Goal: Task Accomplishment & Management: Use online tool/utility

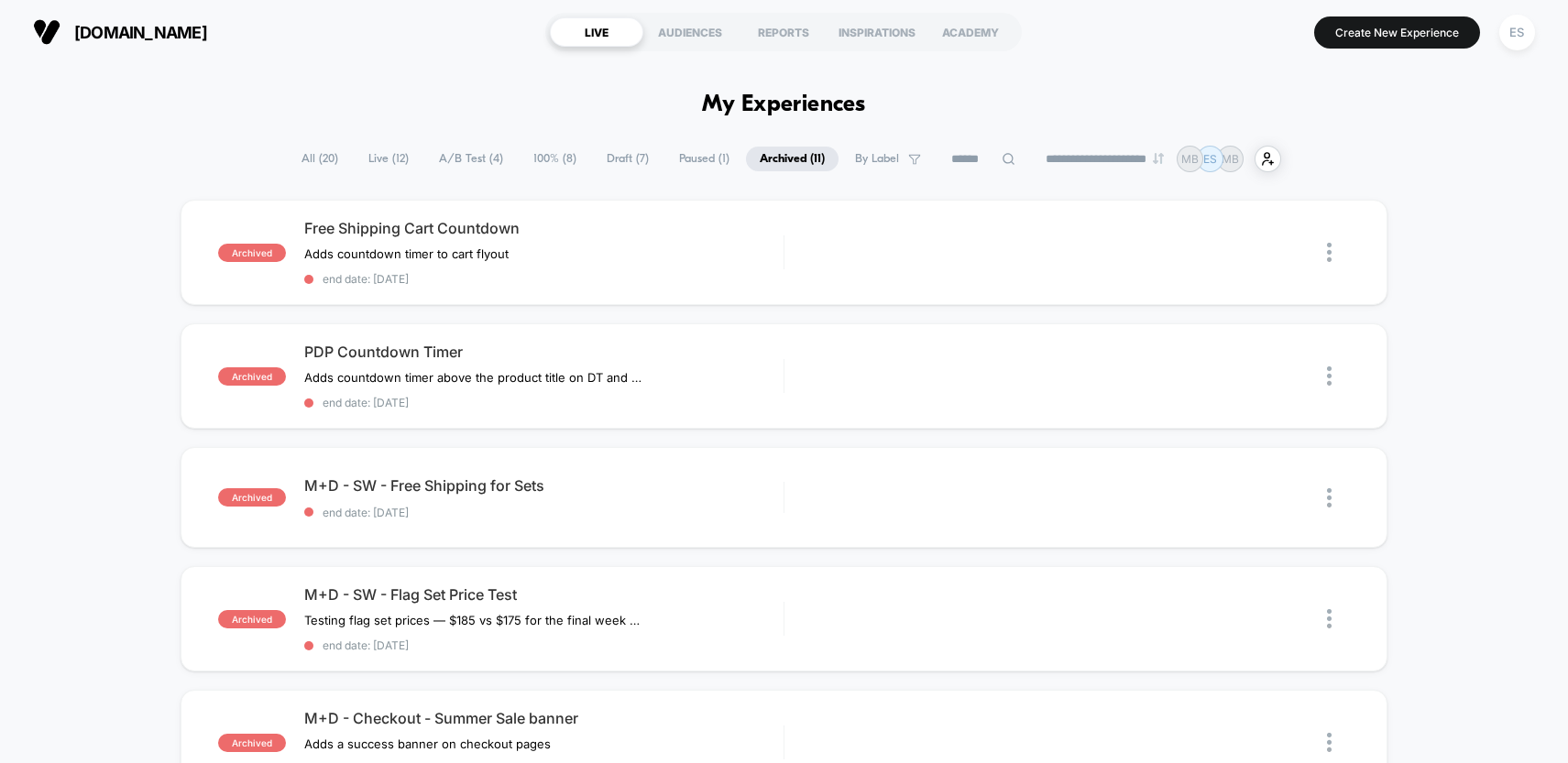
click at [375, 159] on span "Live ( 12 )" at bounding box center [388, 159] width 68 height 25
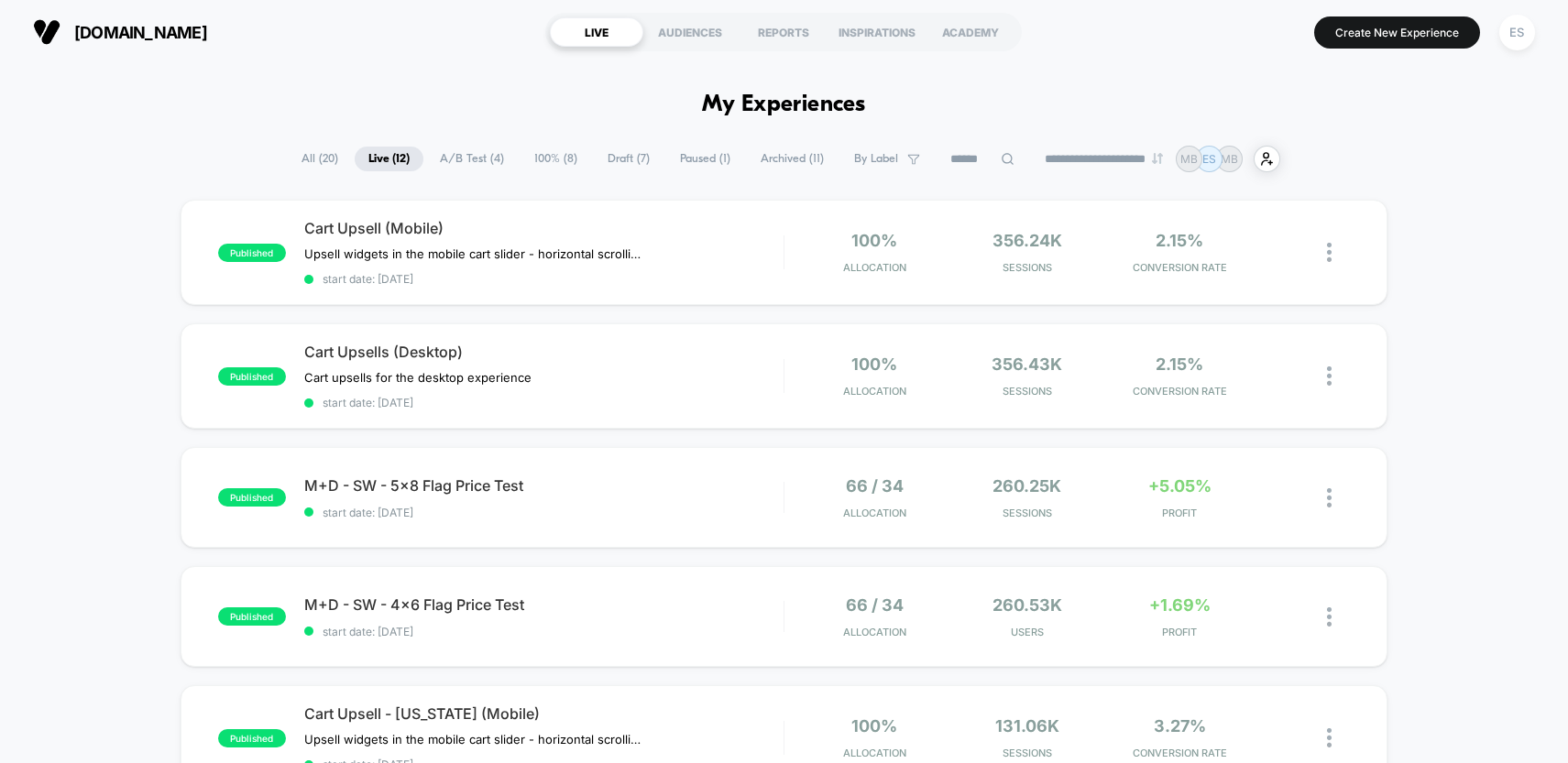
click at [773, 158] on span "Archived ( 11 )" at bounding box center [792, 159] width 91 height 25
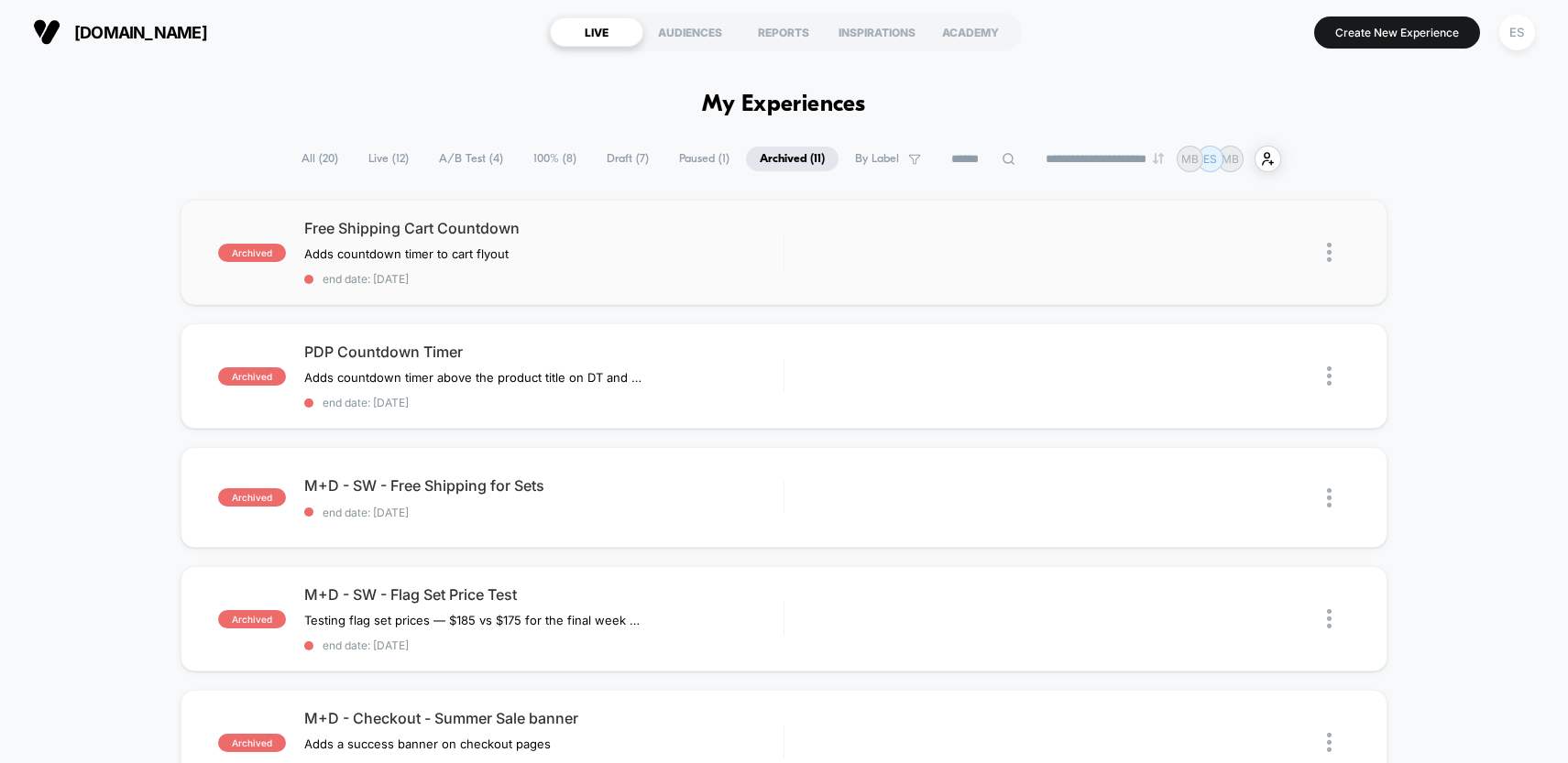
click at [1327, 253] on img at bounding box center [1329, 253] width 5 height 19
click at [1259, 233] on div "Duplicate" at bounding box center [1235, 232] width 165 height 41
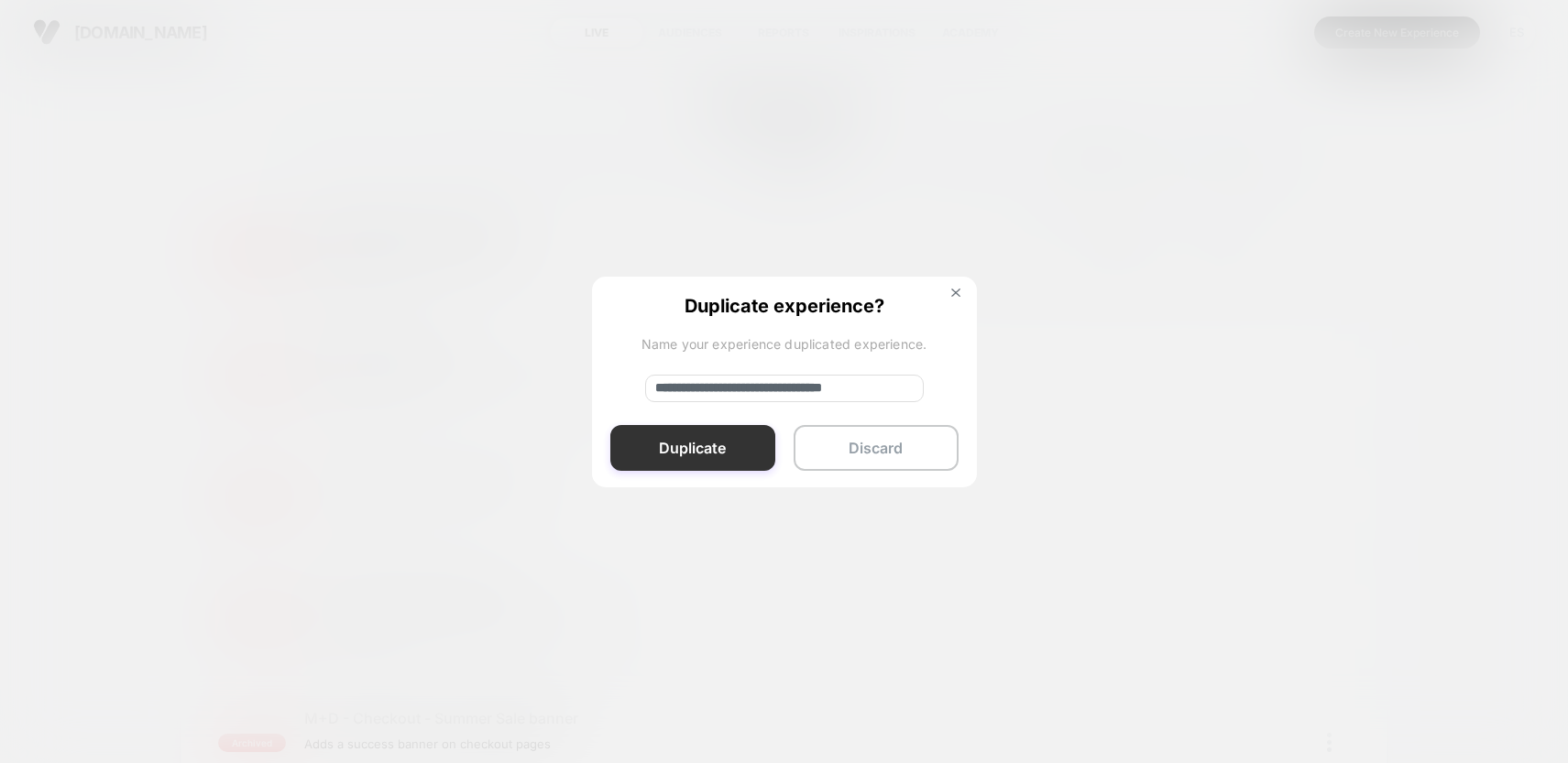
click at [707, 443] on button "Duplicate" at bounding box center [693, 448] width 165 height 46
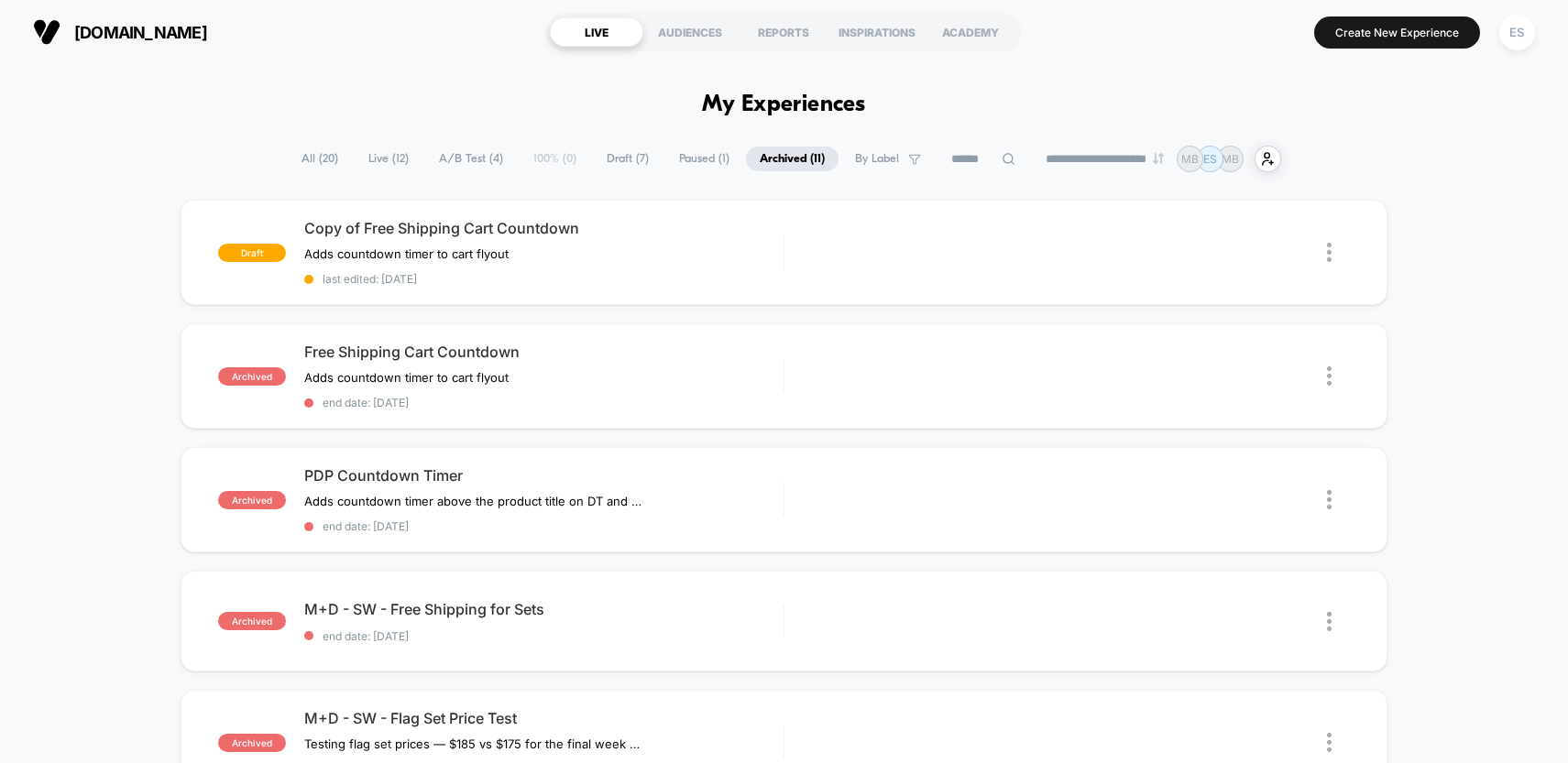
click at [613, 158] on span "Draft ( 7 )" at bounding box center [627, 159] width 70 height 25
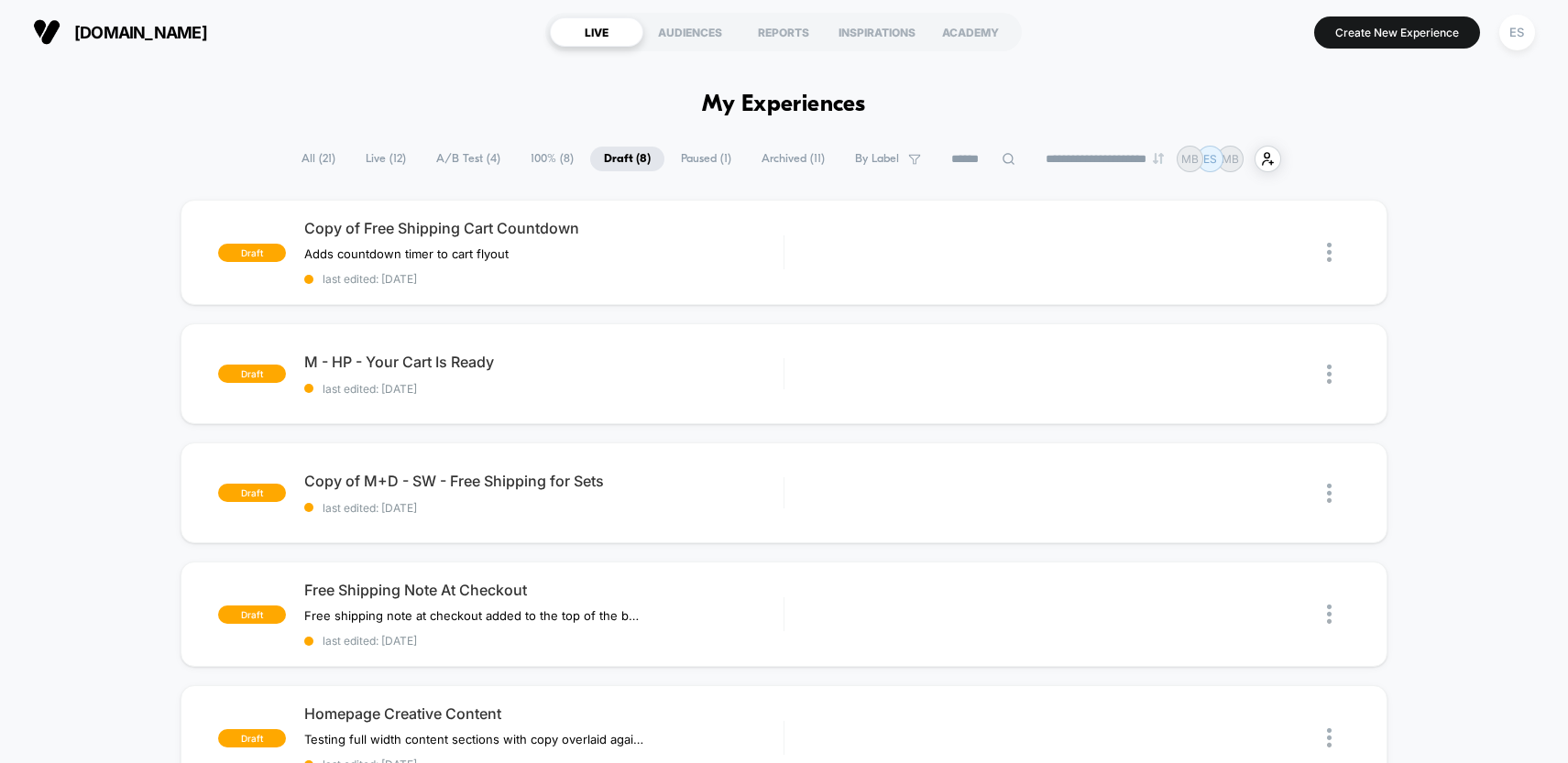
click at [773, 157] on span "Archived ( 11 )" at bounding box center [793, 159] width 91 height 25
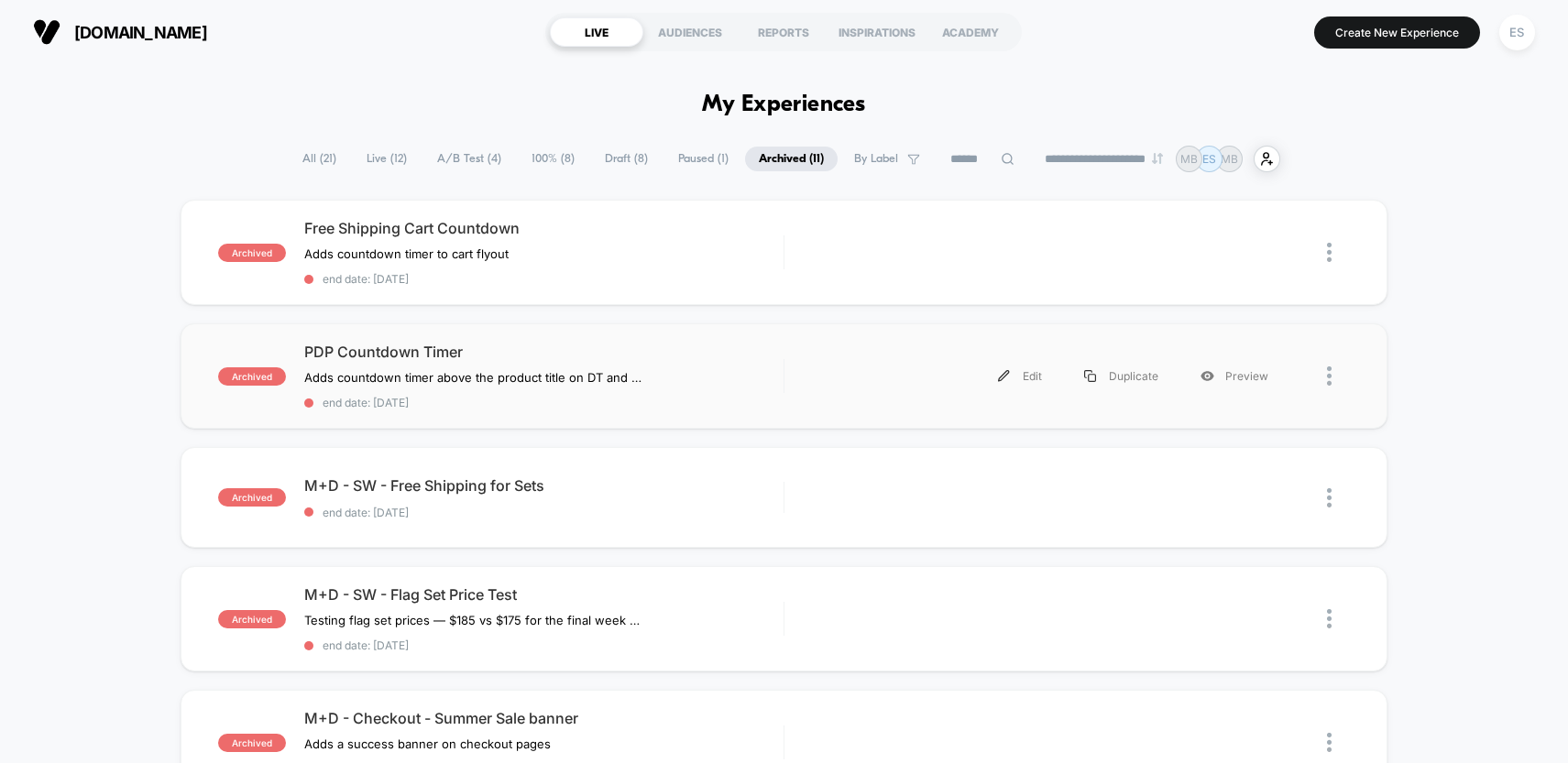
click at [1324, 376] on div at bounding box center [1319, 375] width 60 height 41
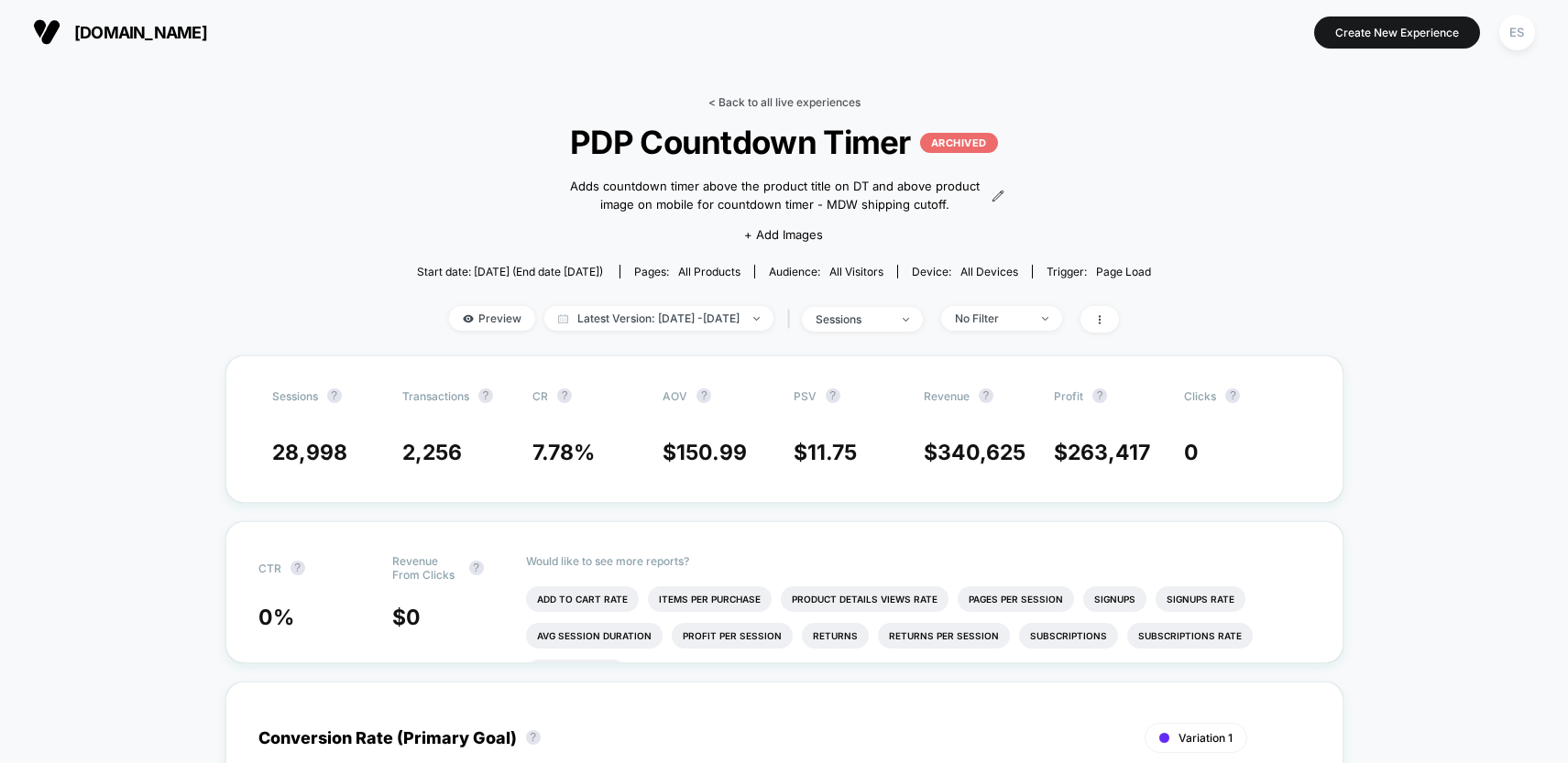
click at [742, 98] on link "< Back to all live experiences" at bounding box center [784, 102] width 152 height 13
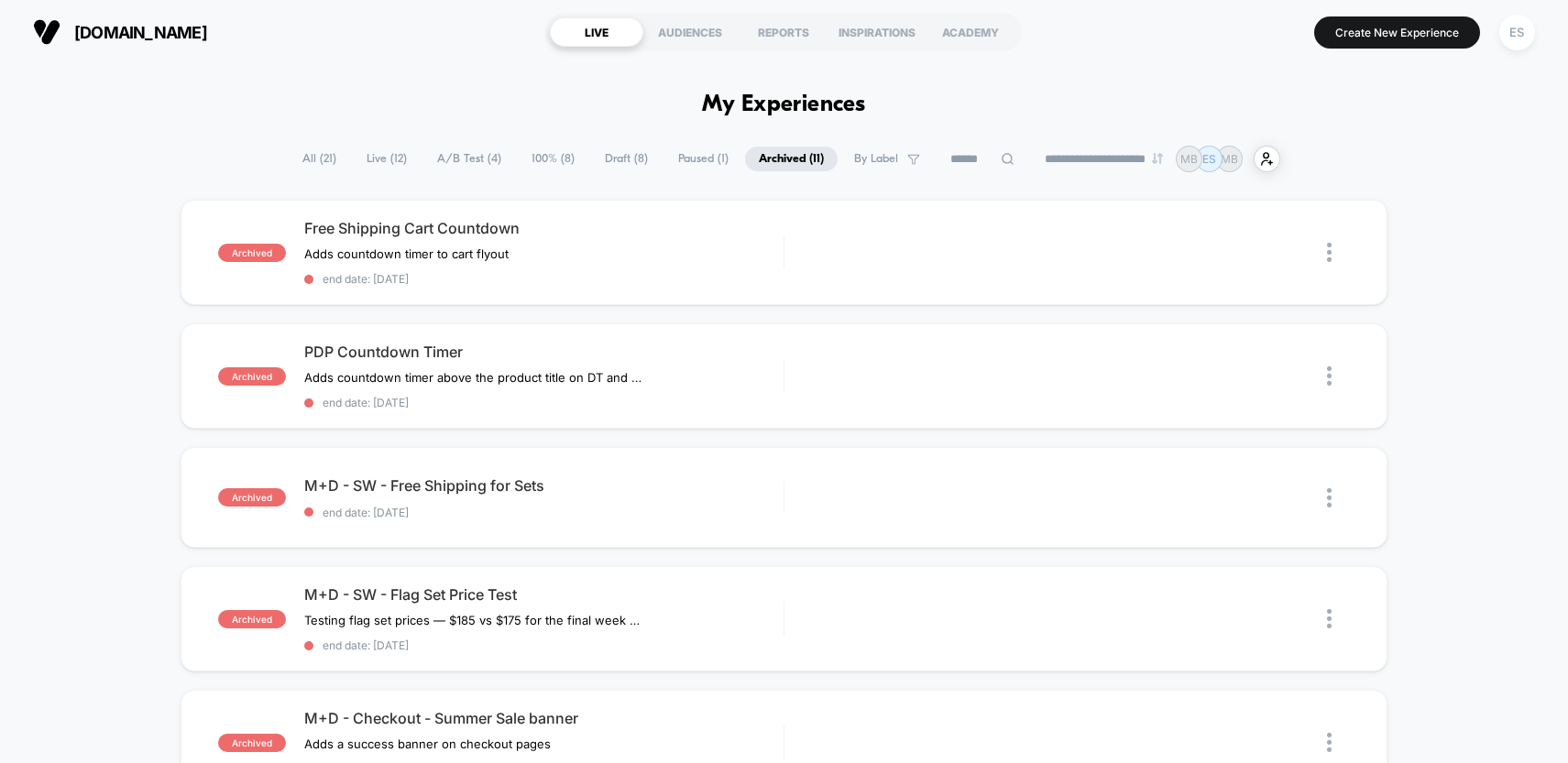
click at [1331, 378] on img at bounding box center [1329, 376] width 5 height 19
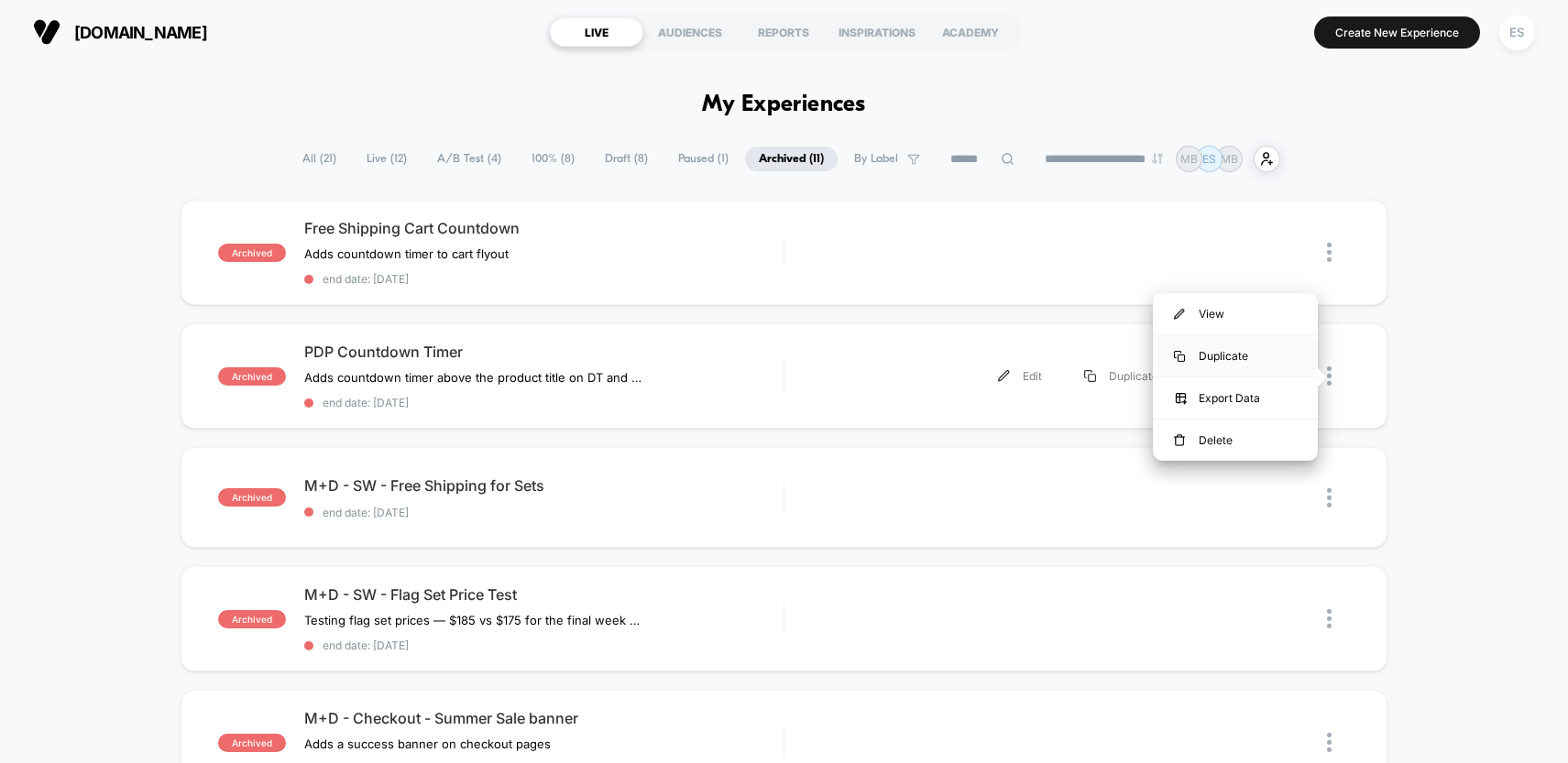
click at [1248, 356] on div "Duplicate" at bounding box center [1235, 355] width 165 height 41
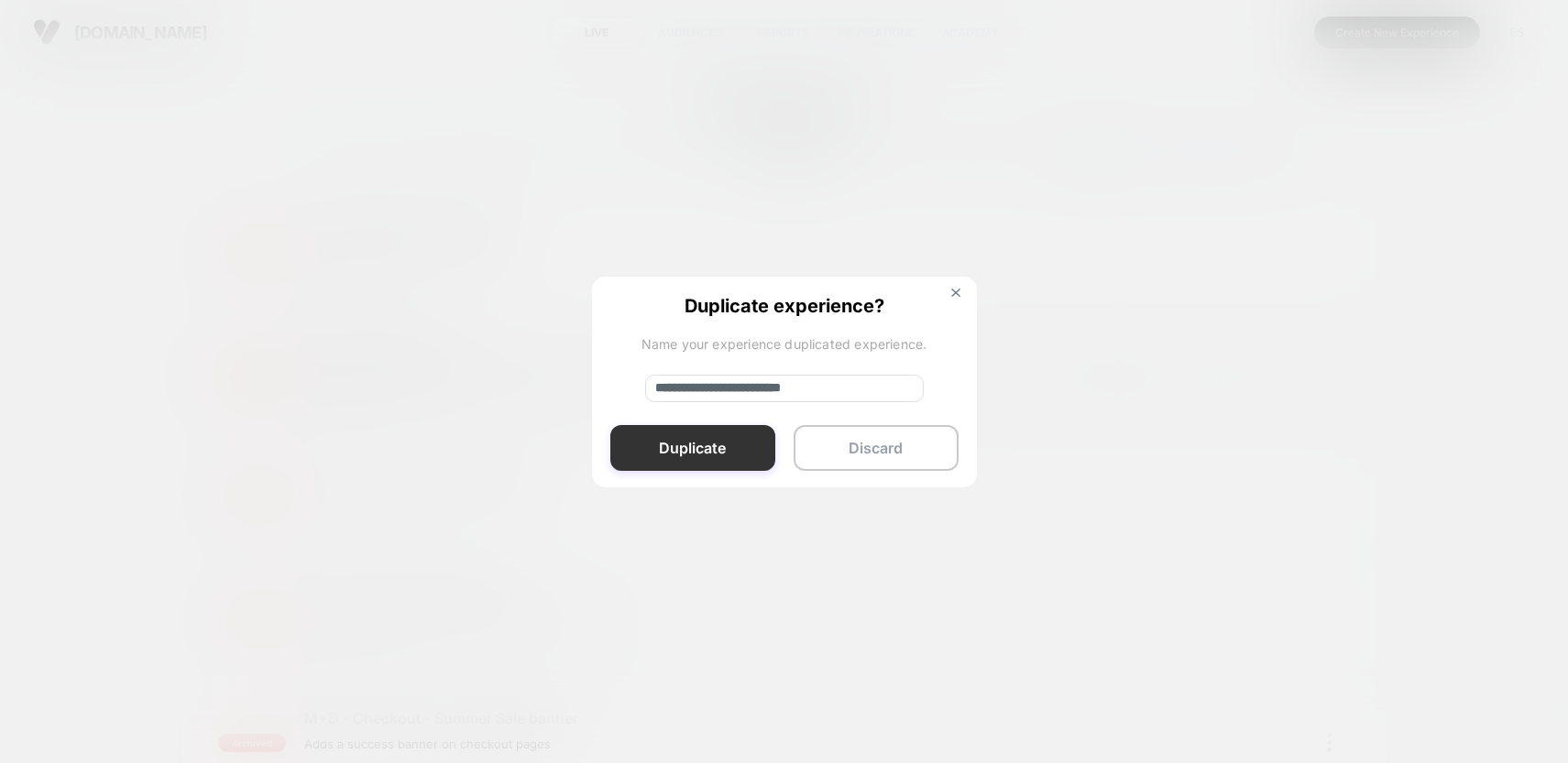
click at [692, 445] on button "Duplicate" at bounding box center [693, 448] width 165 height 46
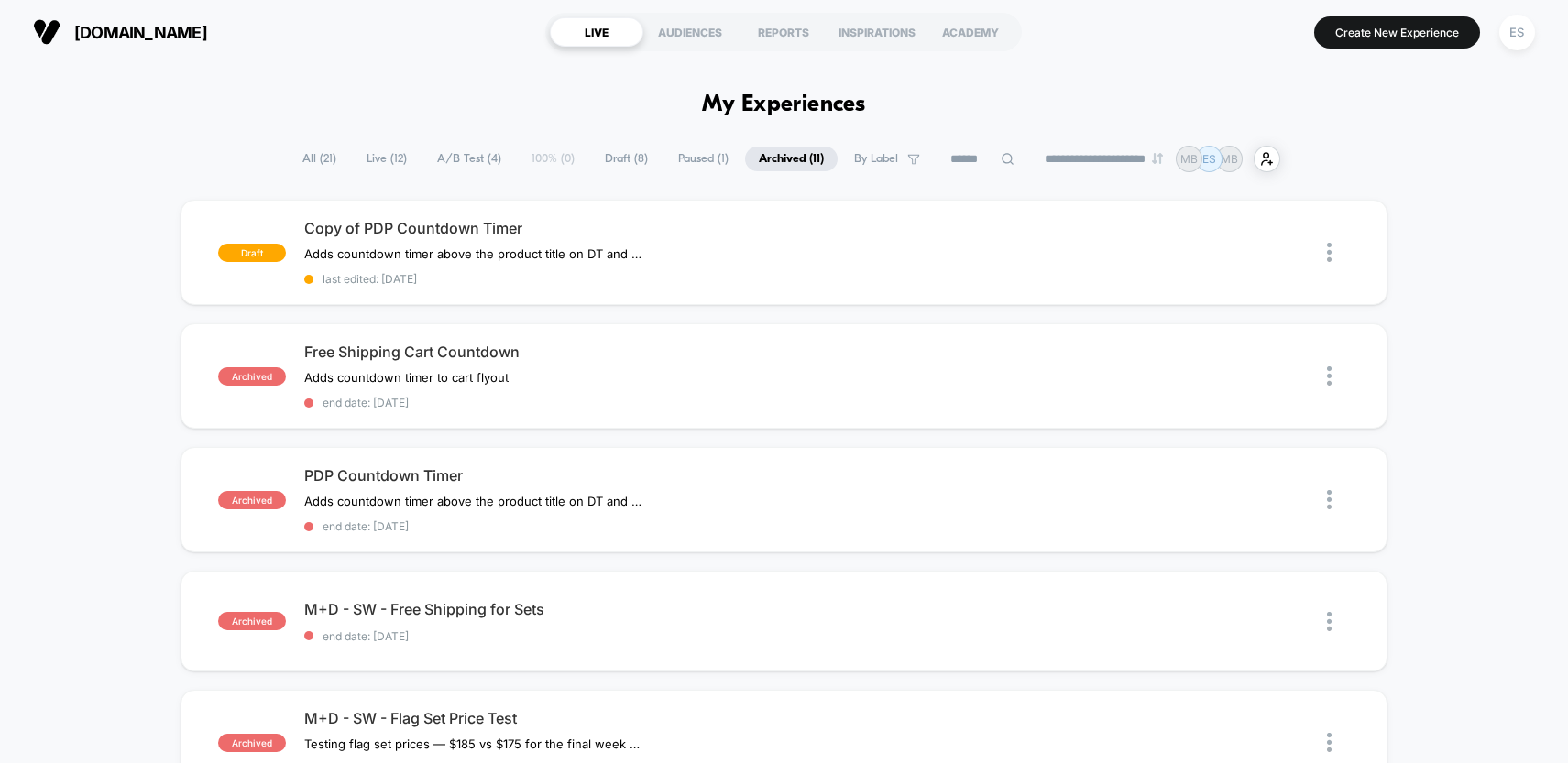
click at [686, 164] on span "Paused ( 1 )" at bounding box center [703, 159] width 78 height 25
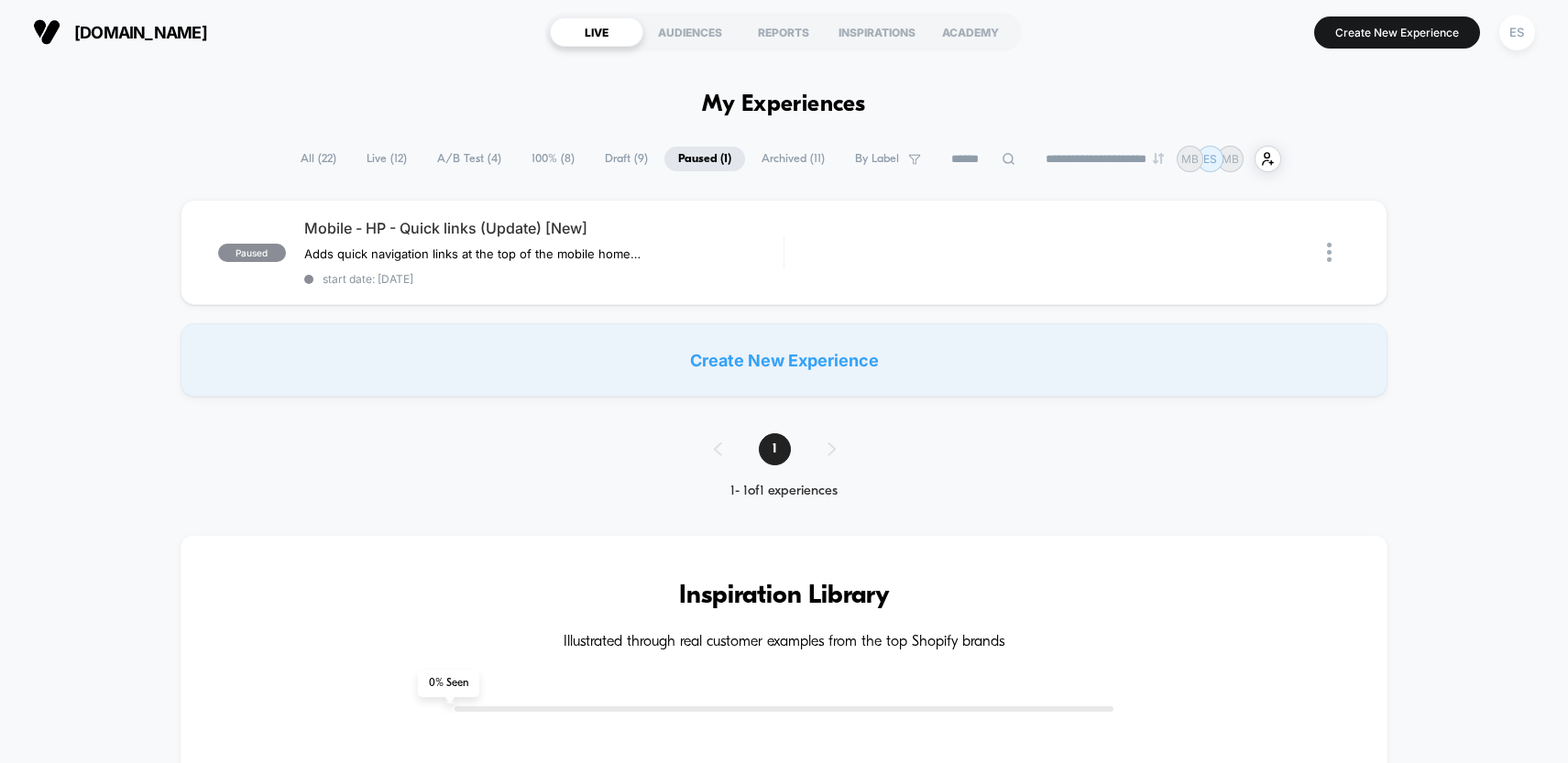
click at [607, 161] on span "Draft ( 9 )" at bounding box center [626, 159] width 71 height 25
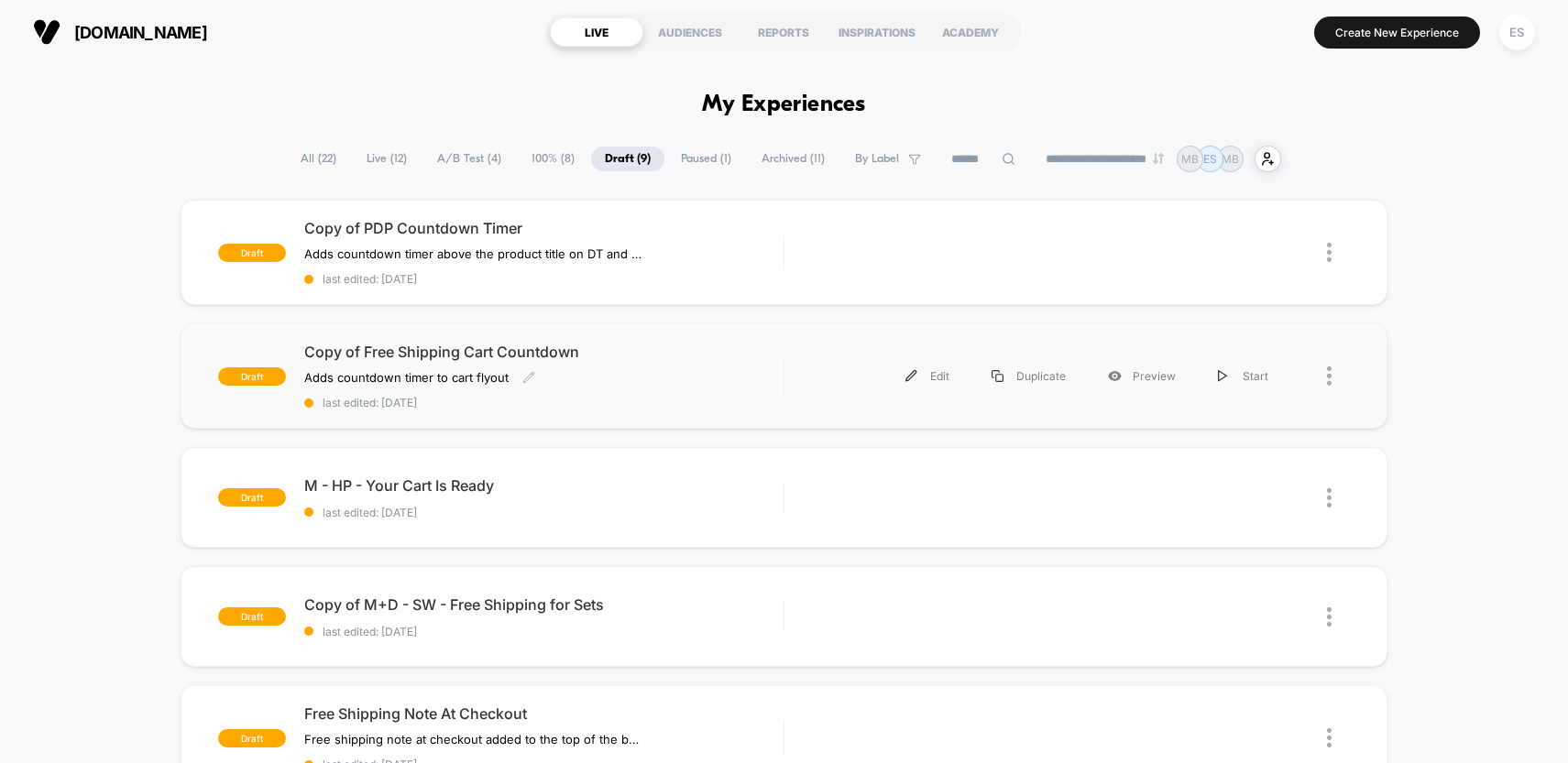
click at [716, 348] on span "Copy of Free Shipping Cart Countdown" at bounding box center [544, 351] width 480 height 18
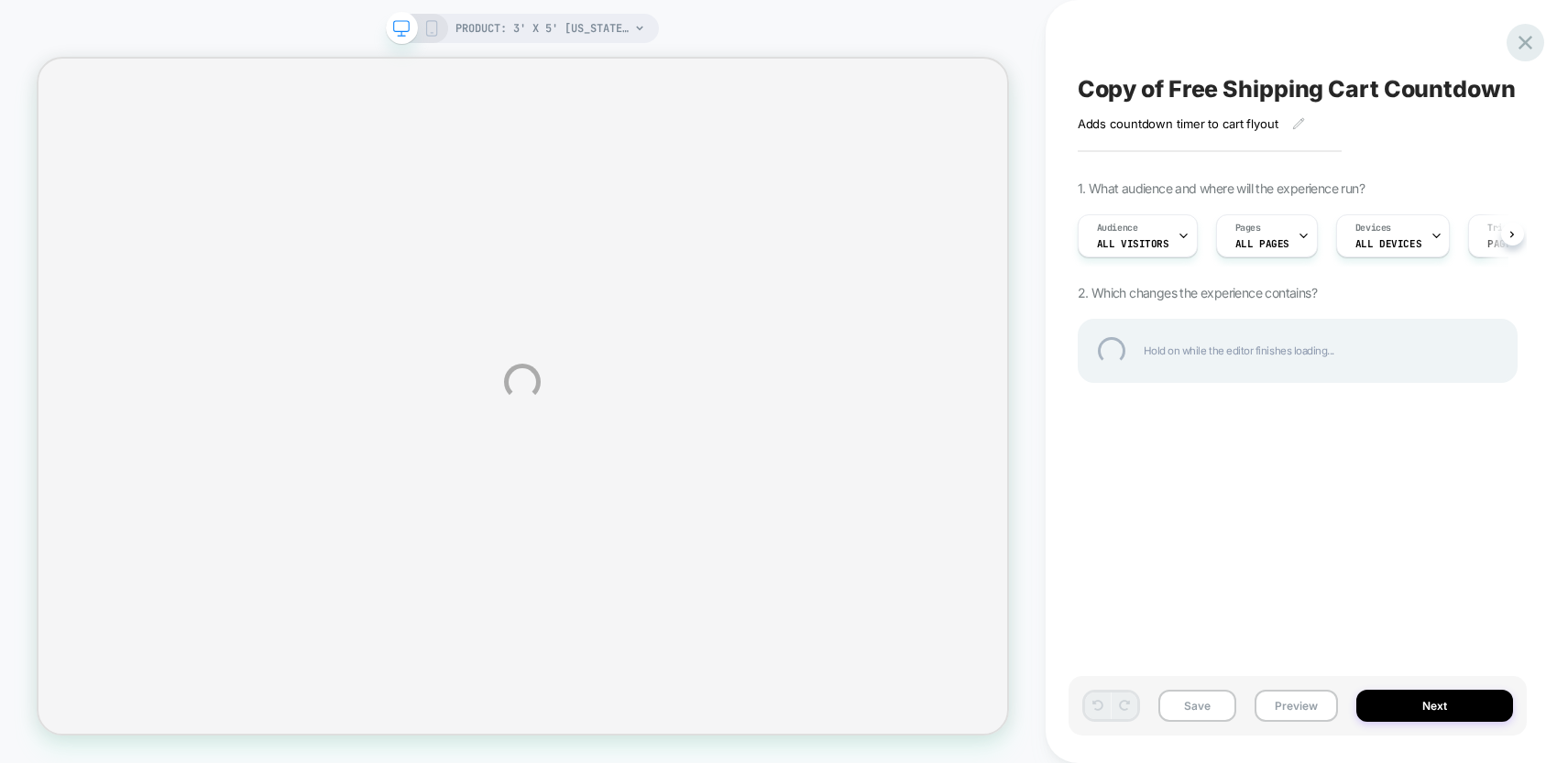
click at [1531, 36] on div at bounding box center [1525, 42] width 37 height 37
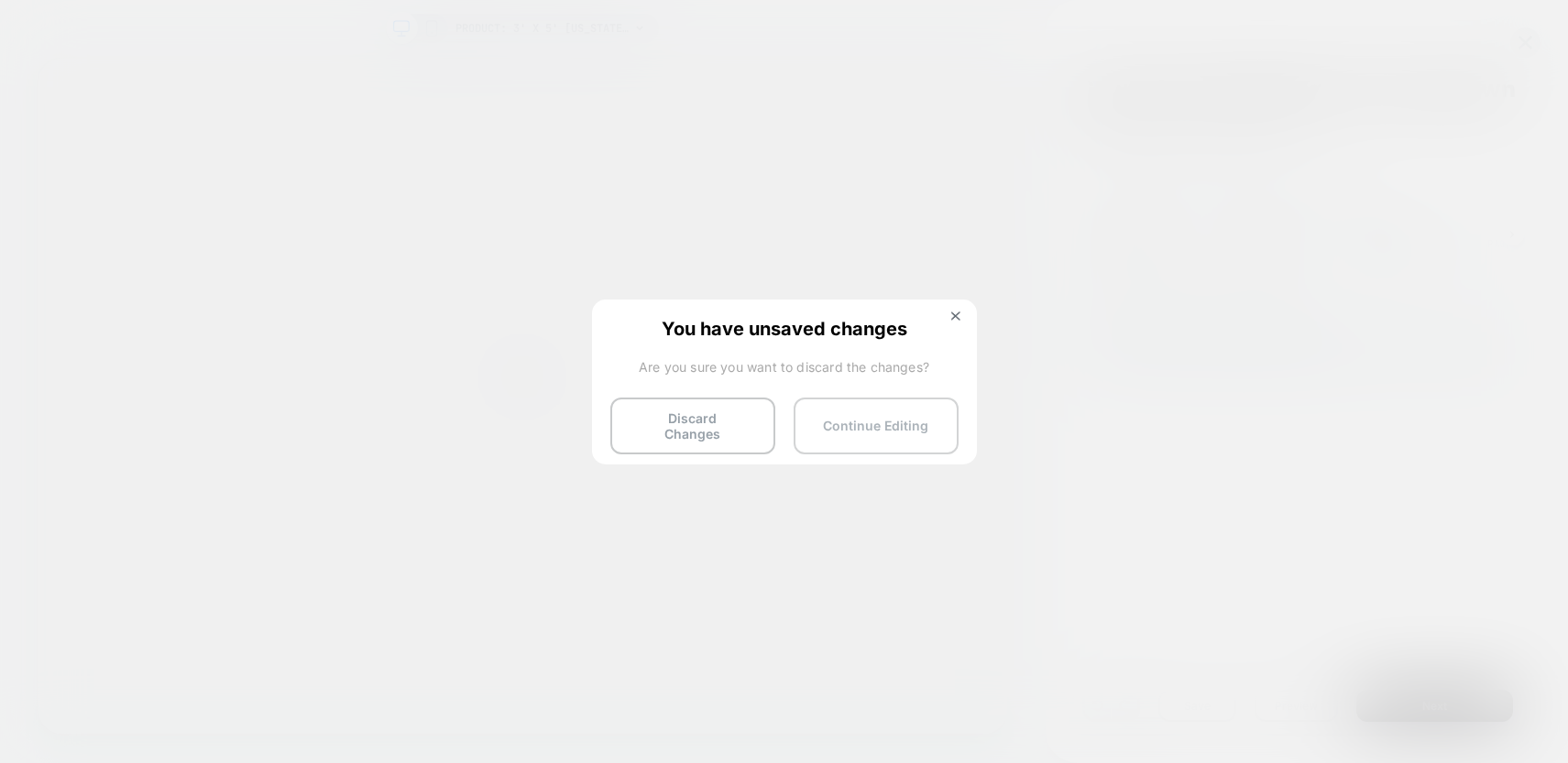
click at [898, 426] on button "Continue Editing" at bounding box center [876, 425] width 165 height 56
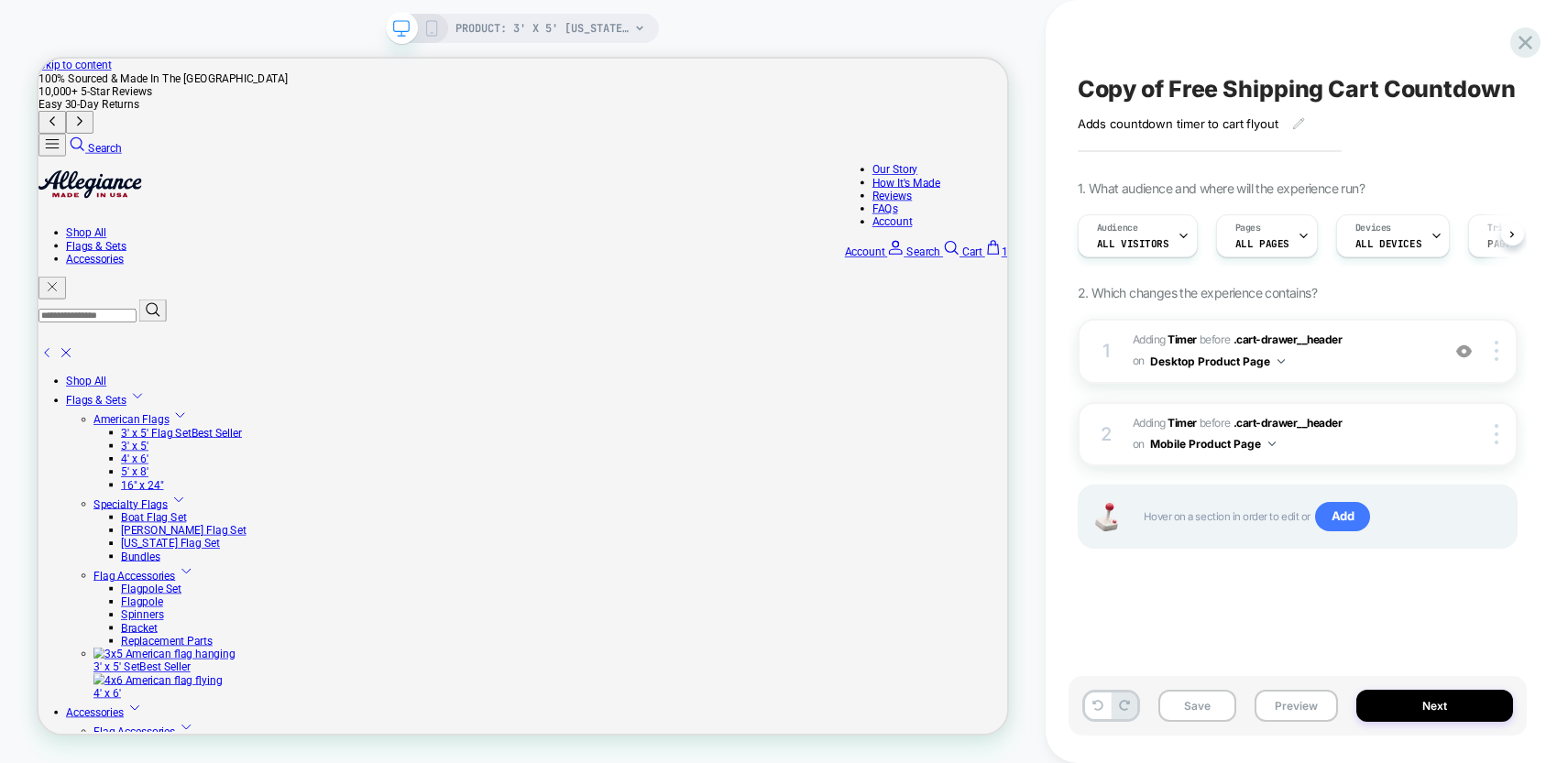
scroll to position [0, 1]
click at [1300, 308] on span "1" at bounding box center [1315, 317] width 31 height 17
click at [1400, 704] on button "Next" at bounding box center [1435, 707] width 157 height 33
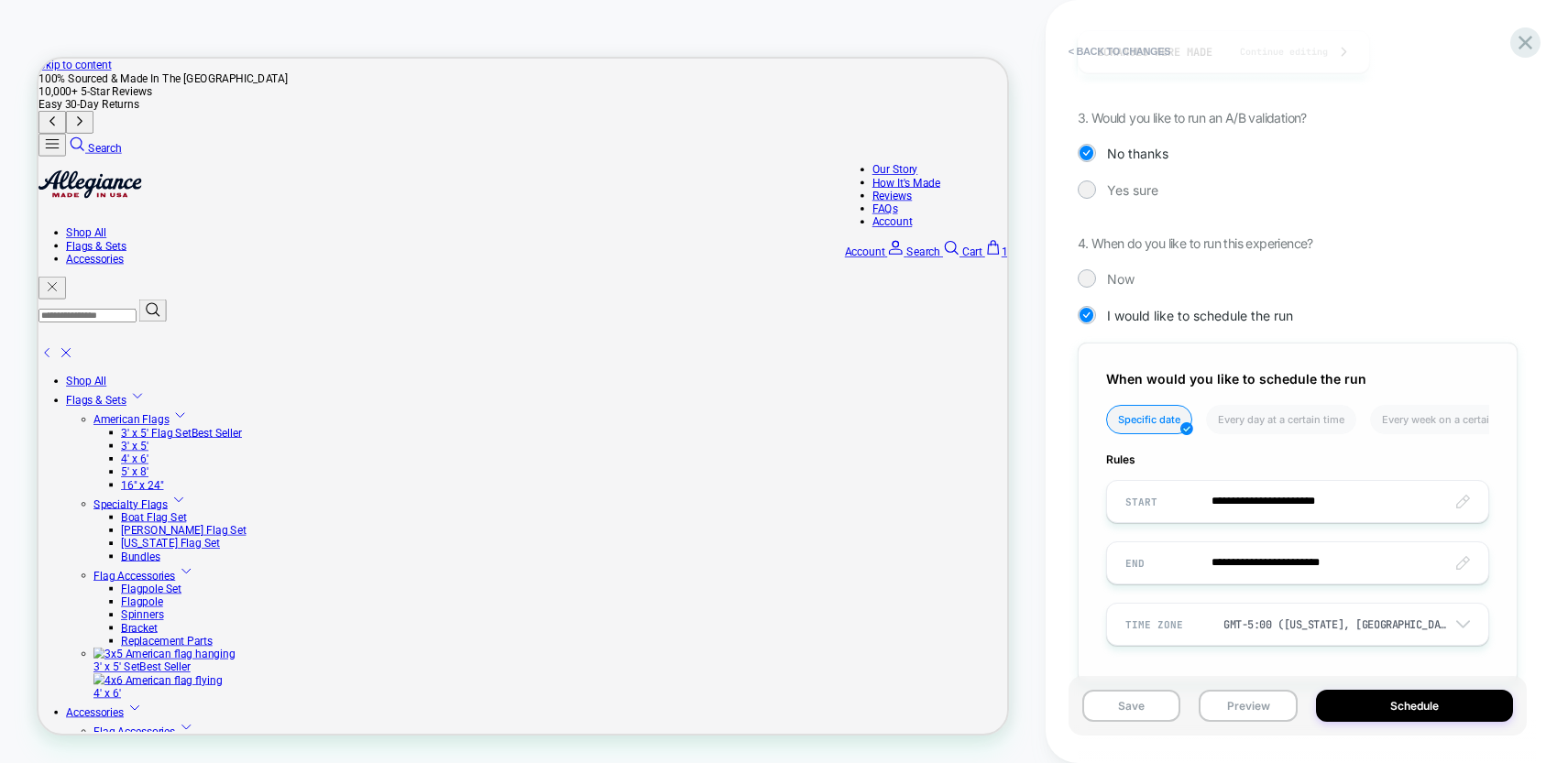
scroll to position [390, 0]
click at [1527, 40] on icon at bounding box center [1525, 42] width 13 height 13
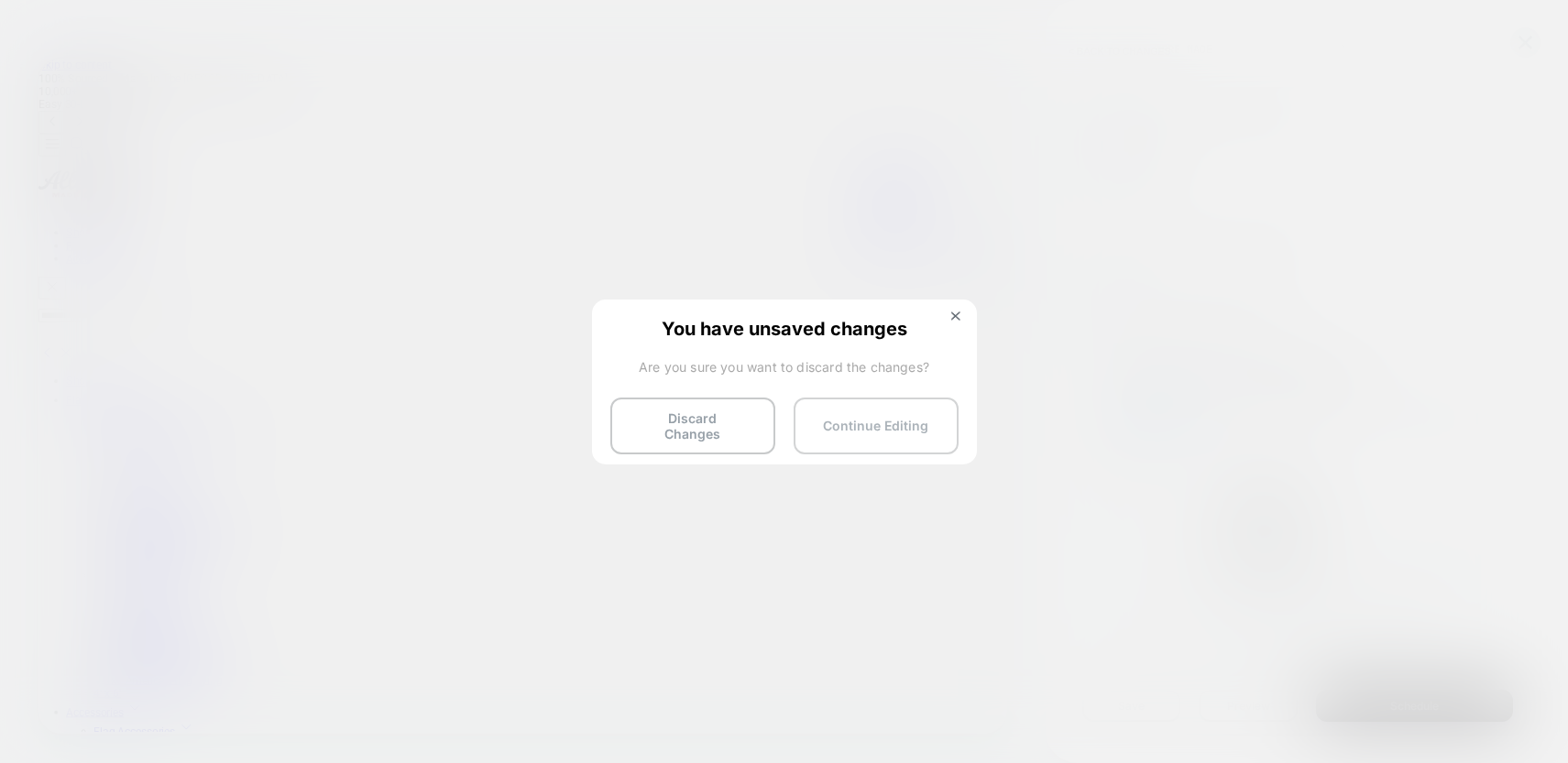
click at [897, 426] on button "Continue Editing" at bounding box center [876, 425] width 165 height 56
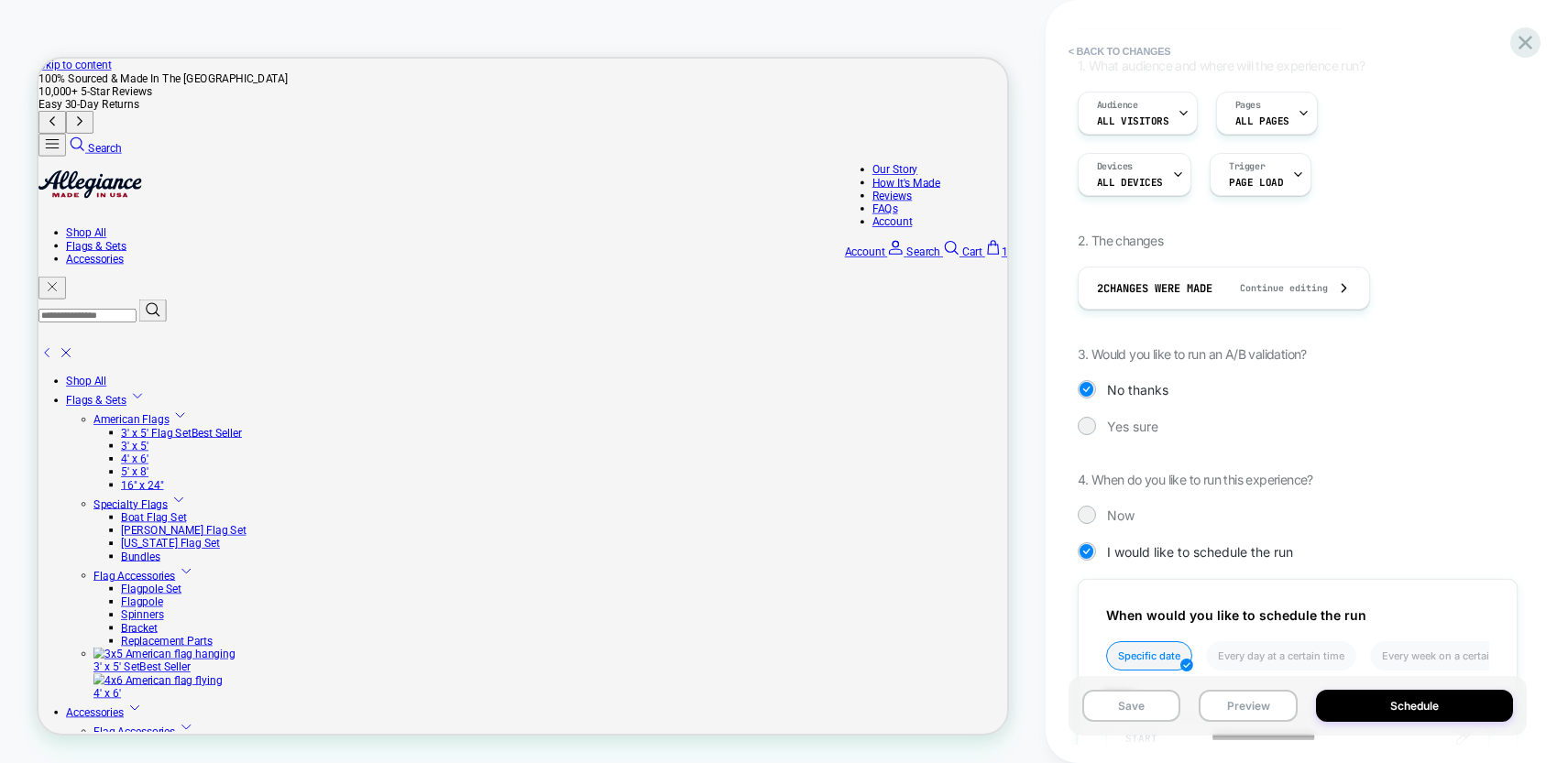
scroll to position [80, 0]
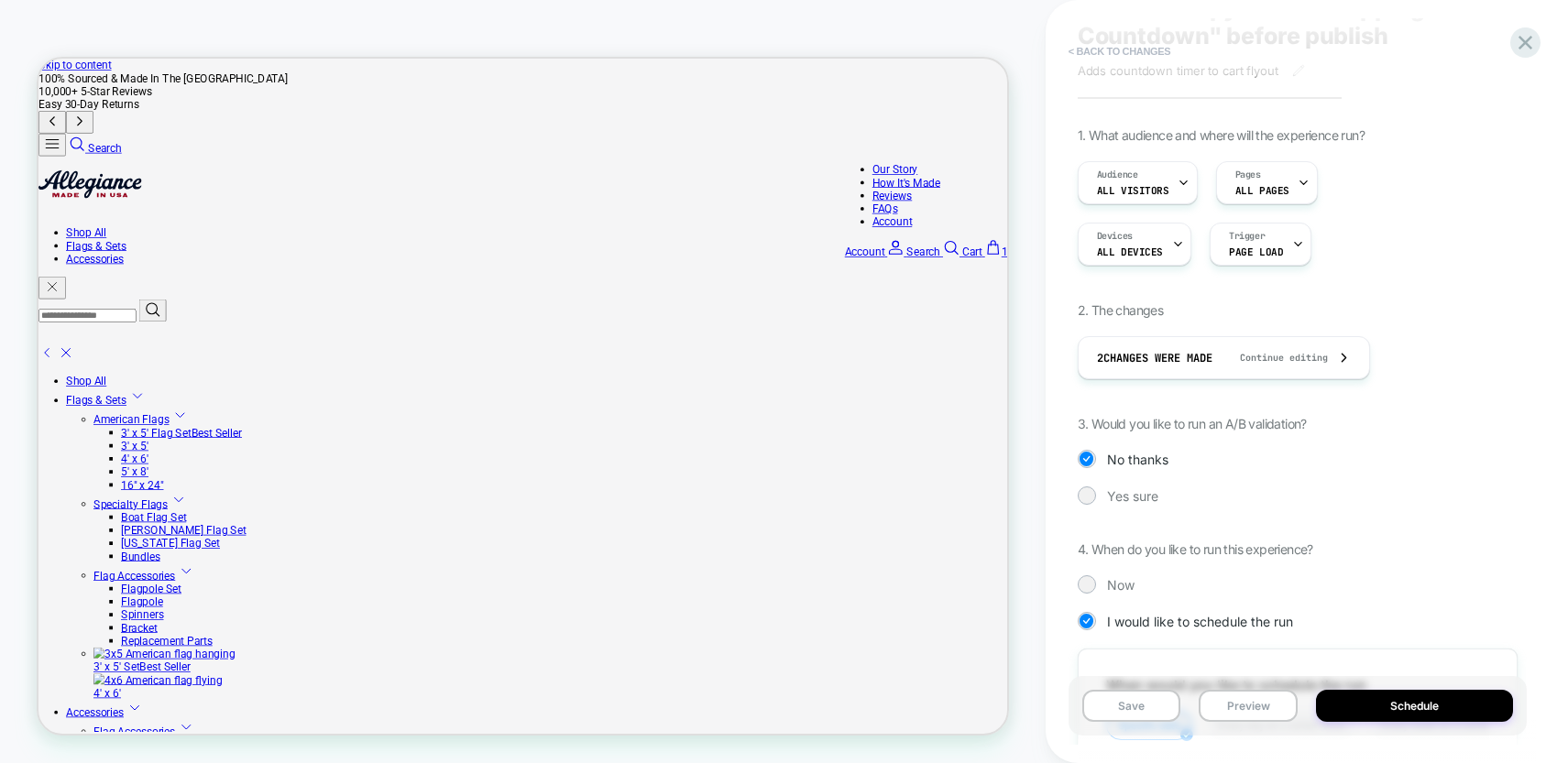
click at [1131, 53] on button "< Back to changes" at bounding box center [1120, 51] width 121 height 30
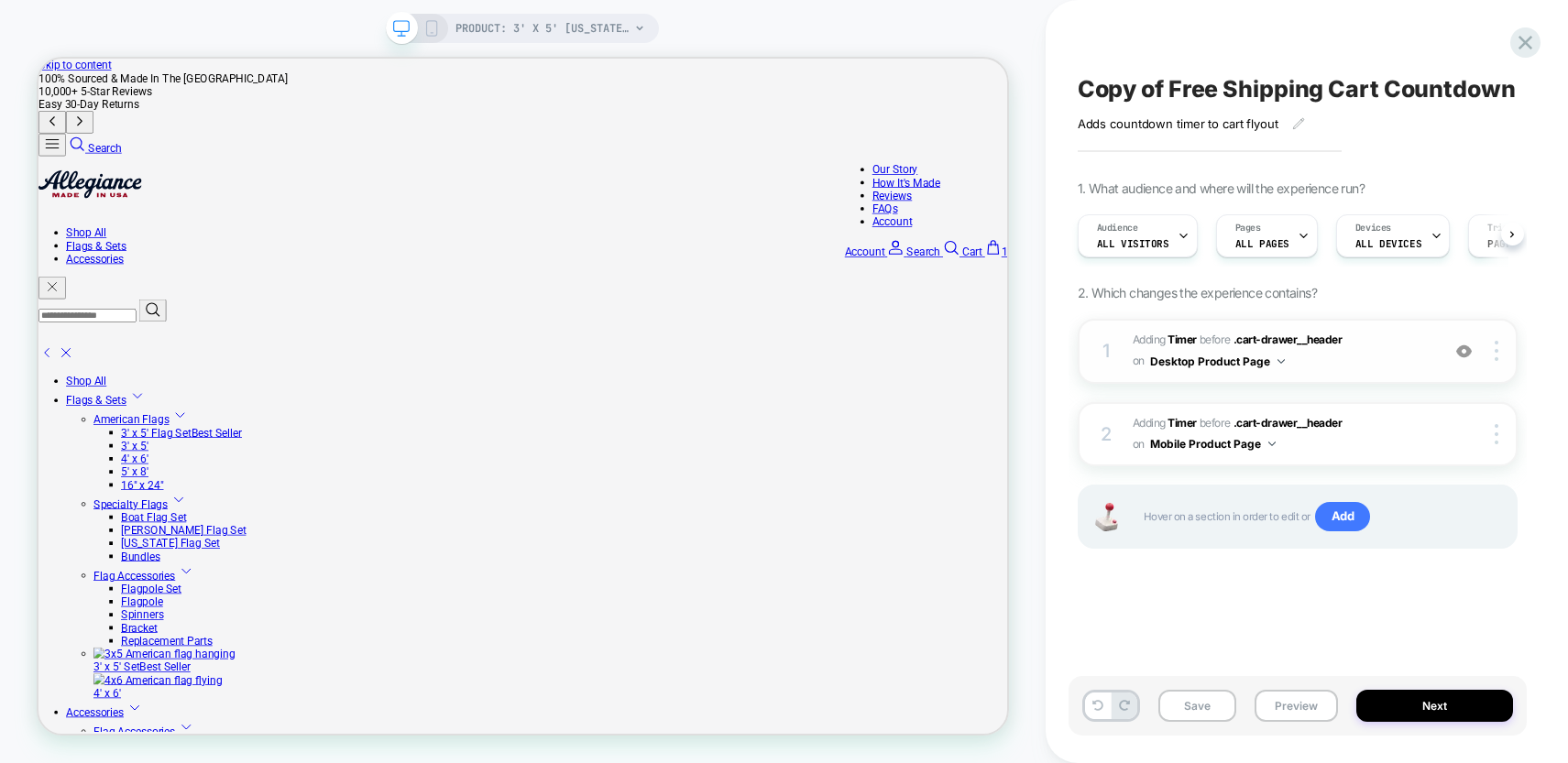
scroll to position [0, 1]
click at [439, 25] on div "PRODUCT: 3' x 5' [US_STATE] Flag Set" at bounding box center [522, 28] width 273 height 30
click at [426, 21] on icon at bounding box center [431, 28] width 16 height 16
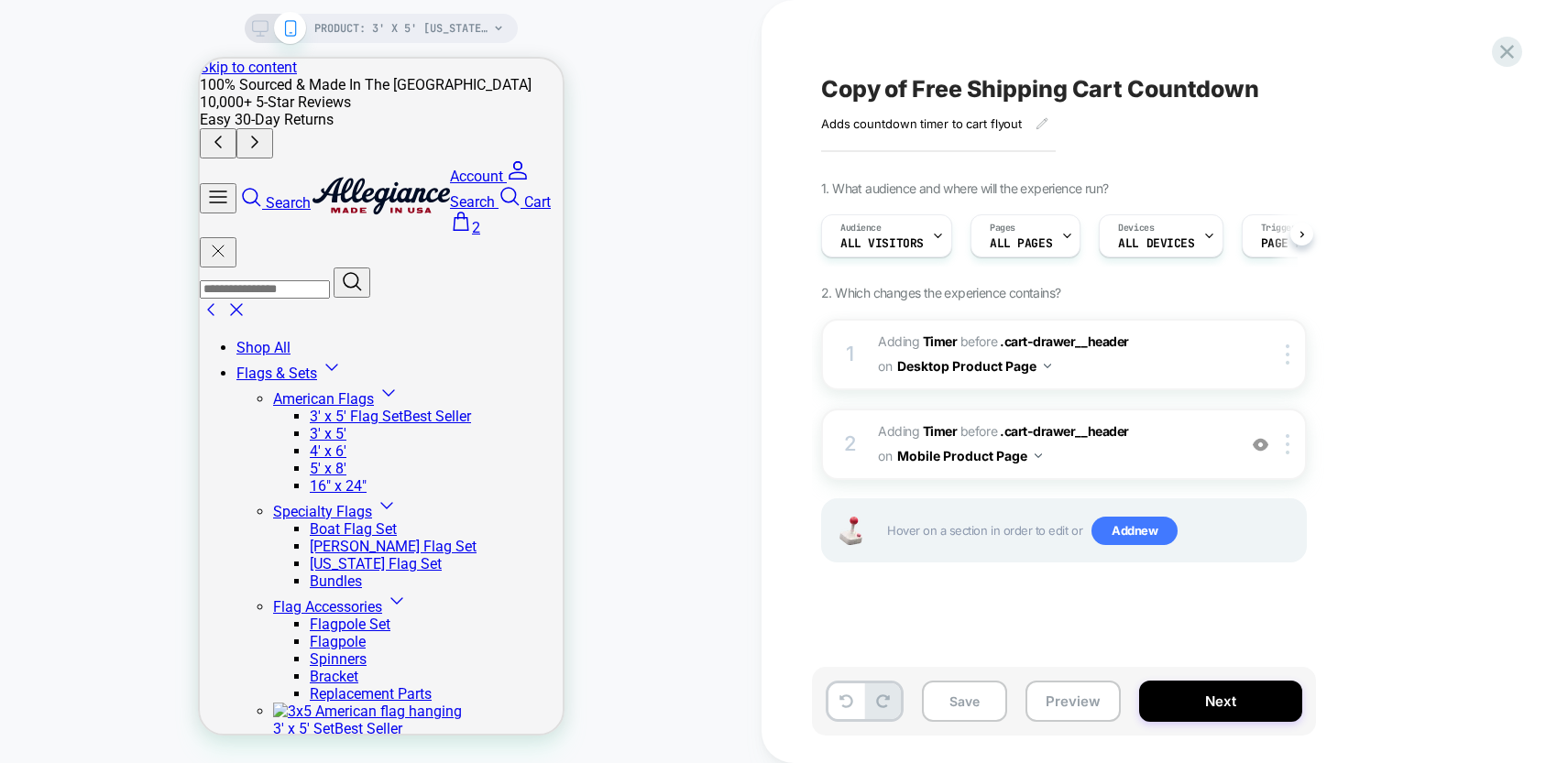
scroll to position [0, 1]
click at [480, 219] on span "2" at bounding box center [464, 228] width 31 height 17
click at [1216, 699] on button "Next" at bounding box center [1221, 701] width 163 height 41
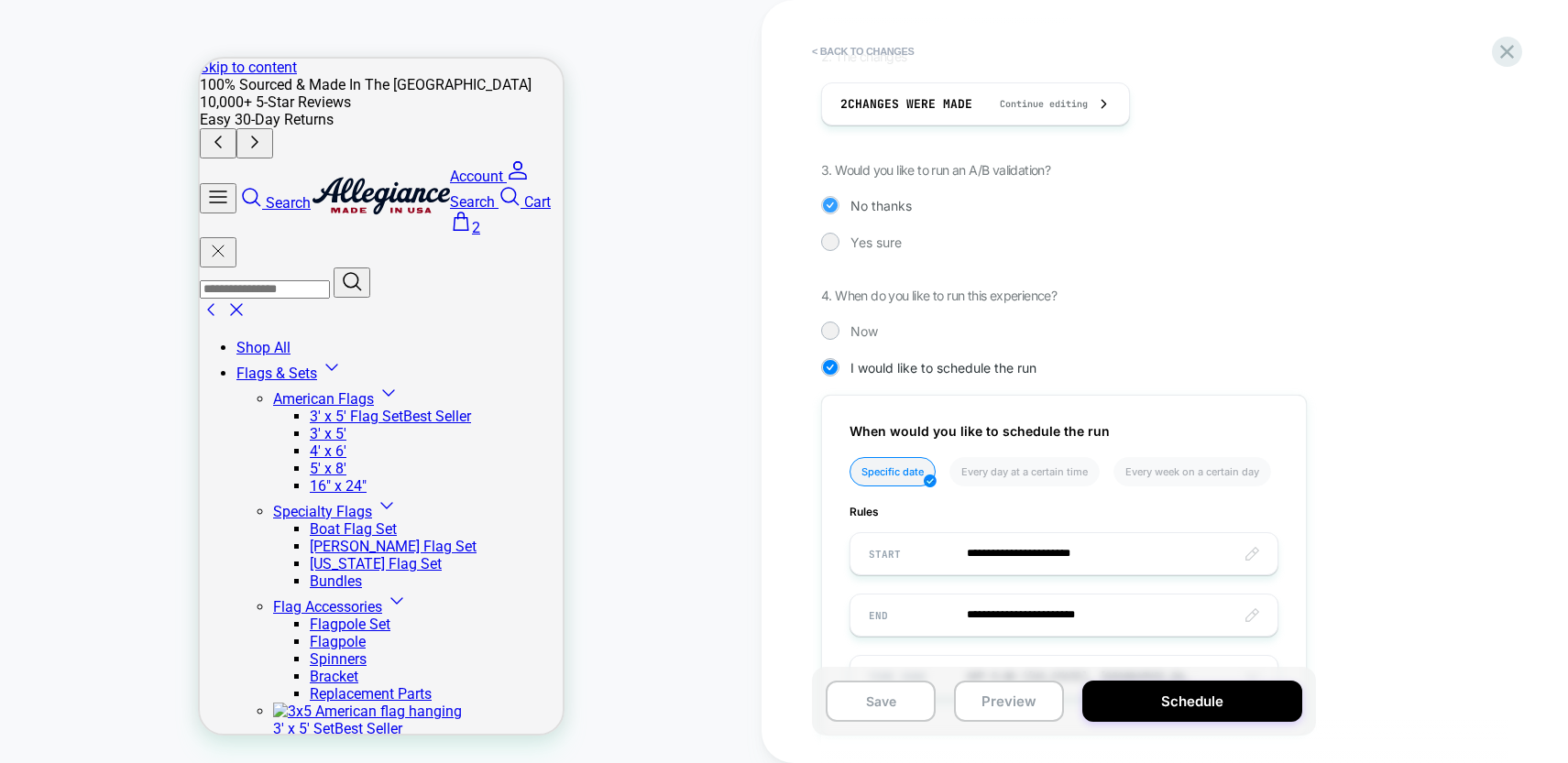
scroll to position [426, 0]
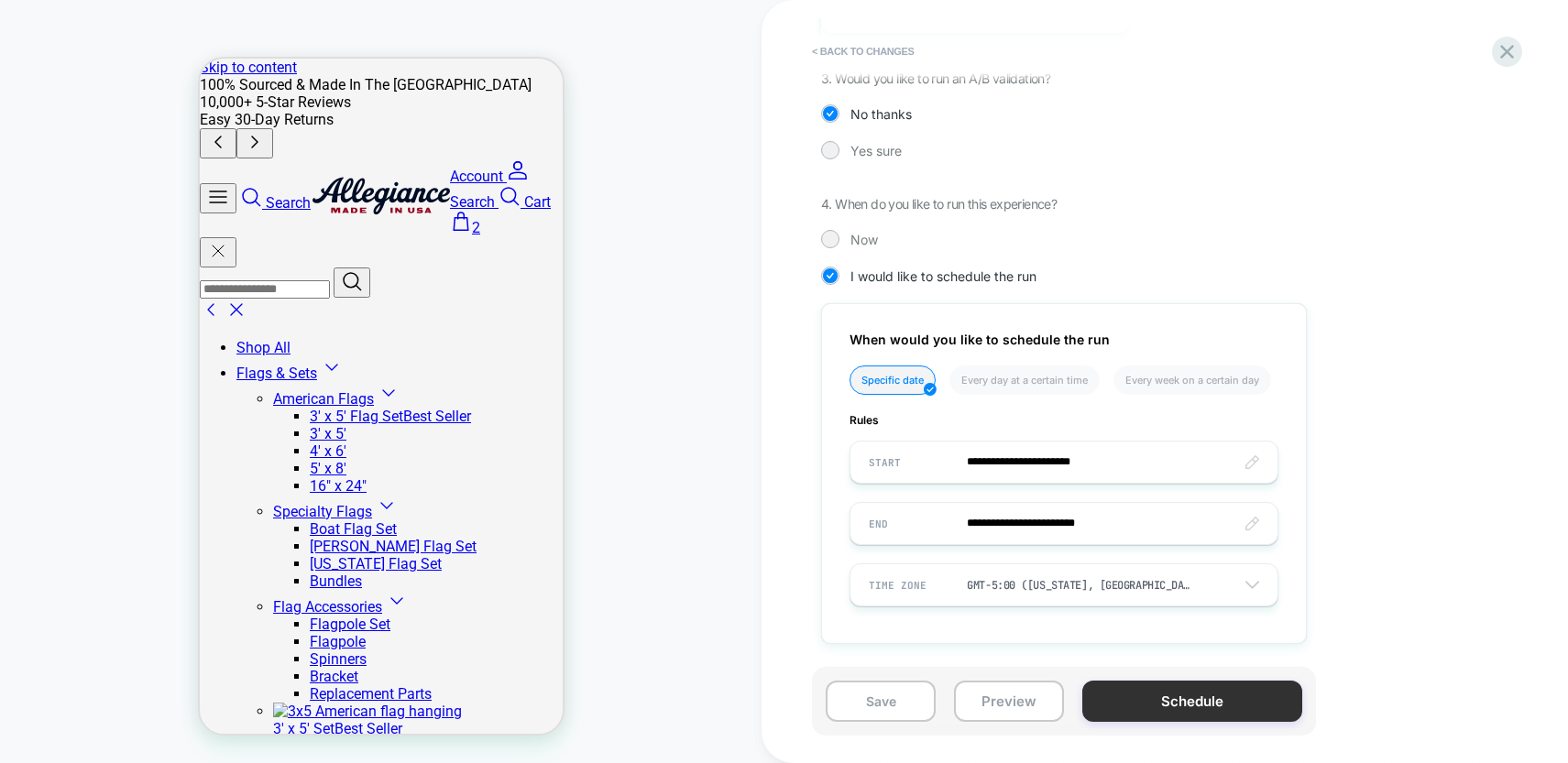
click at [1186, 697] on button "Schedule" at bounding box center [1193, 701] width 220 height 41
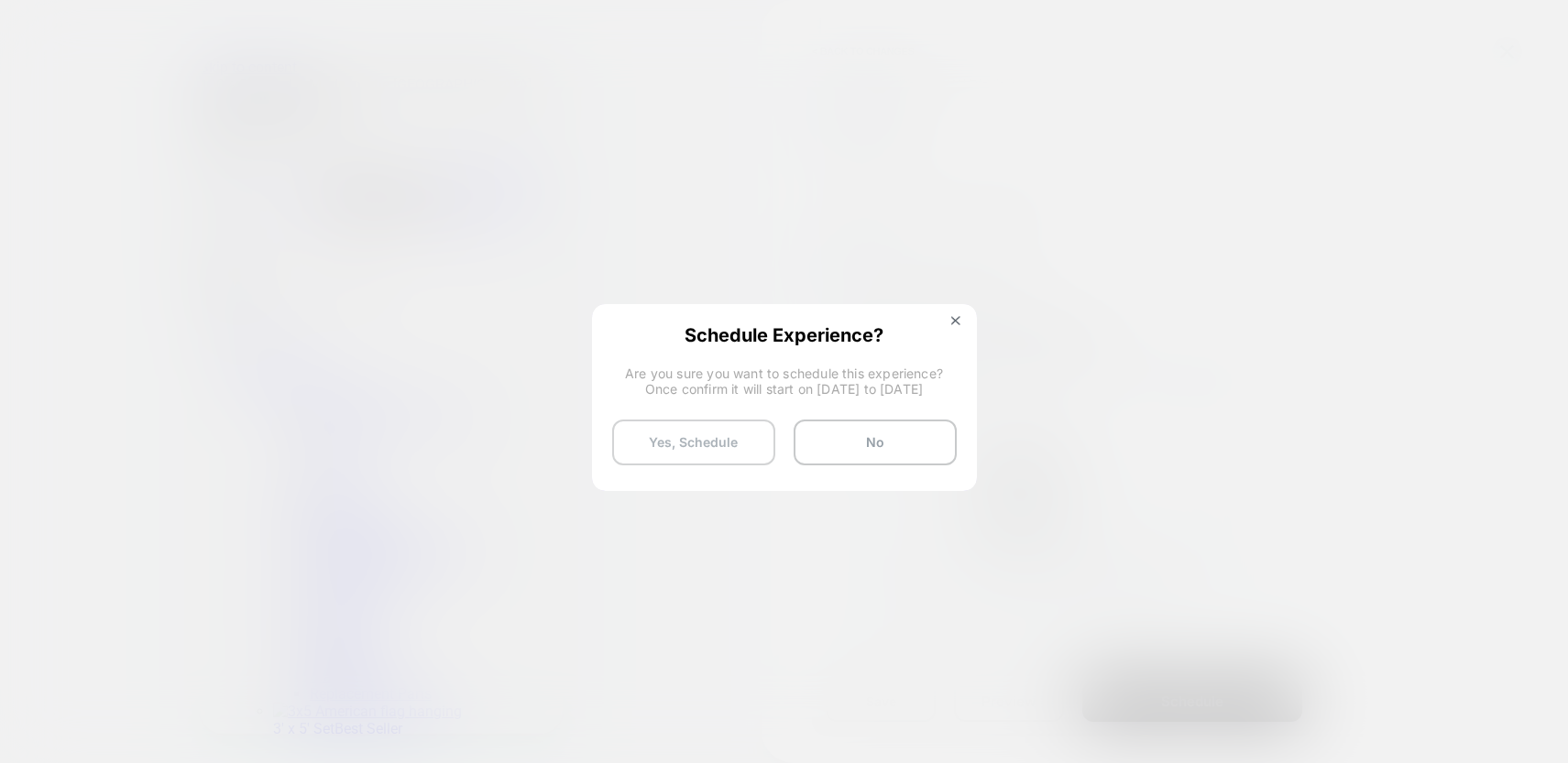
click at [707, 435] on button "Yes, Schedule" at bounding box center [693, 442] width 163 height 46
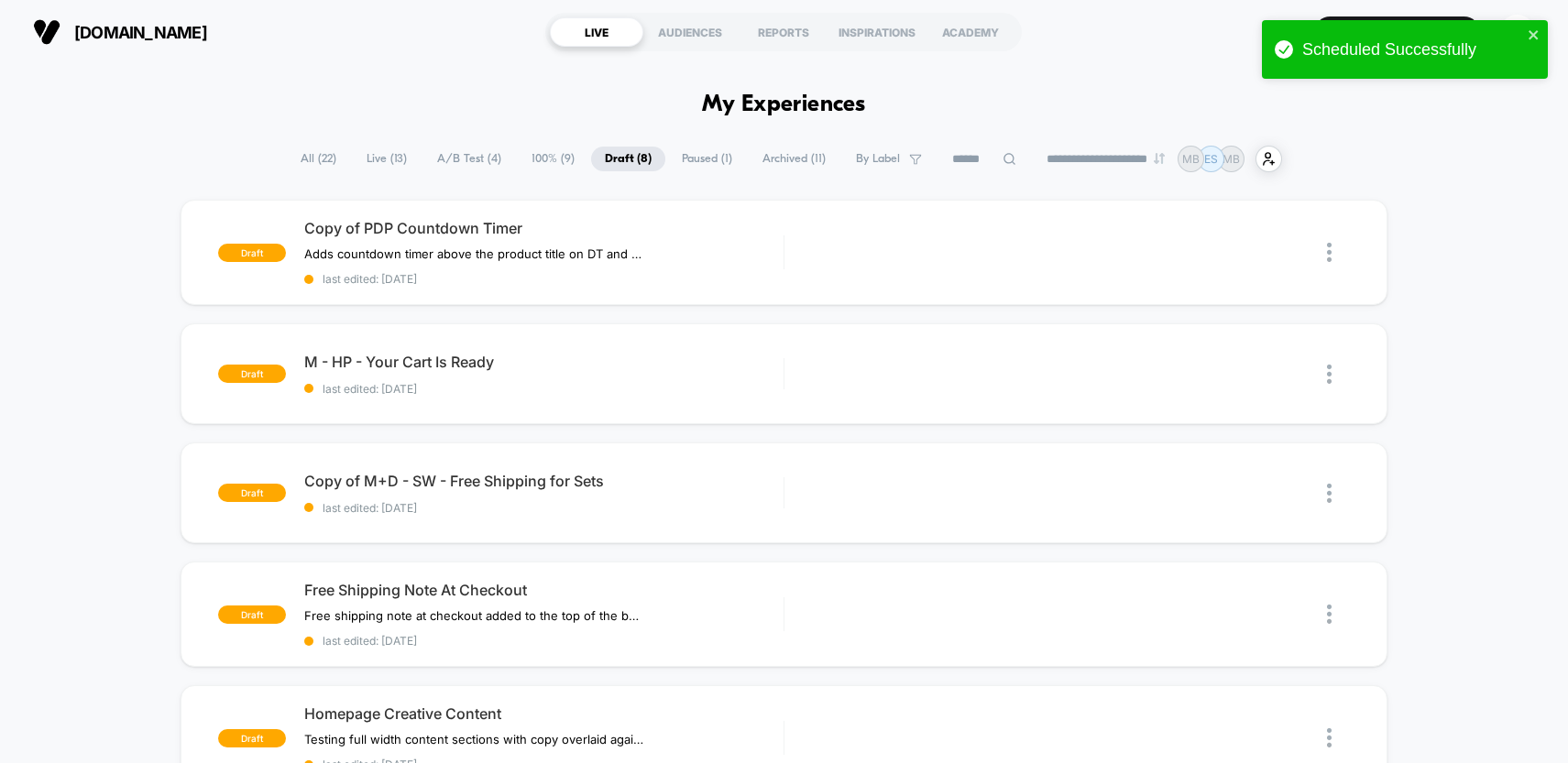
click at [384, 159] on span "Live ( 13 )" at bounding box center [387, 159] width 68 height 25
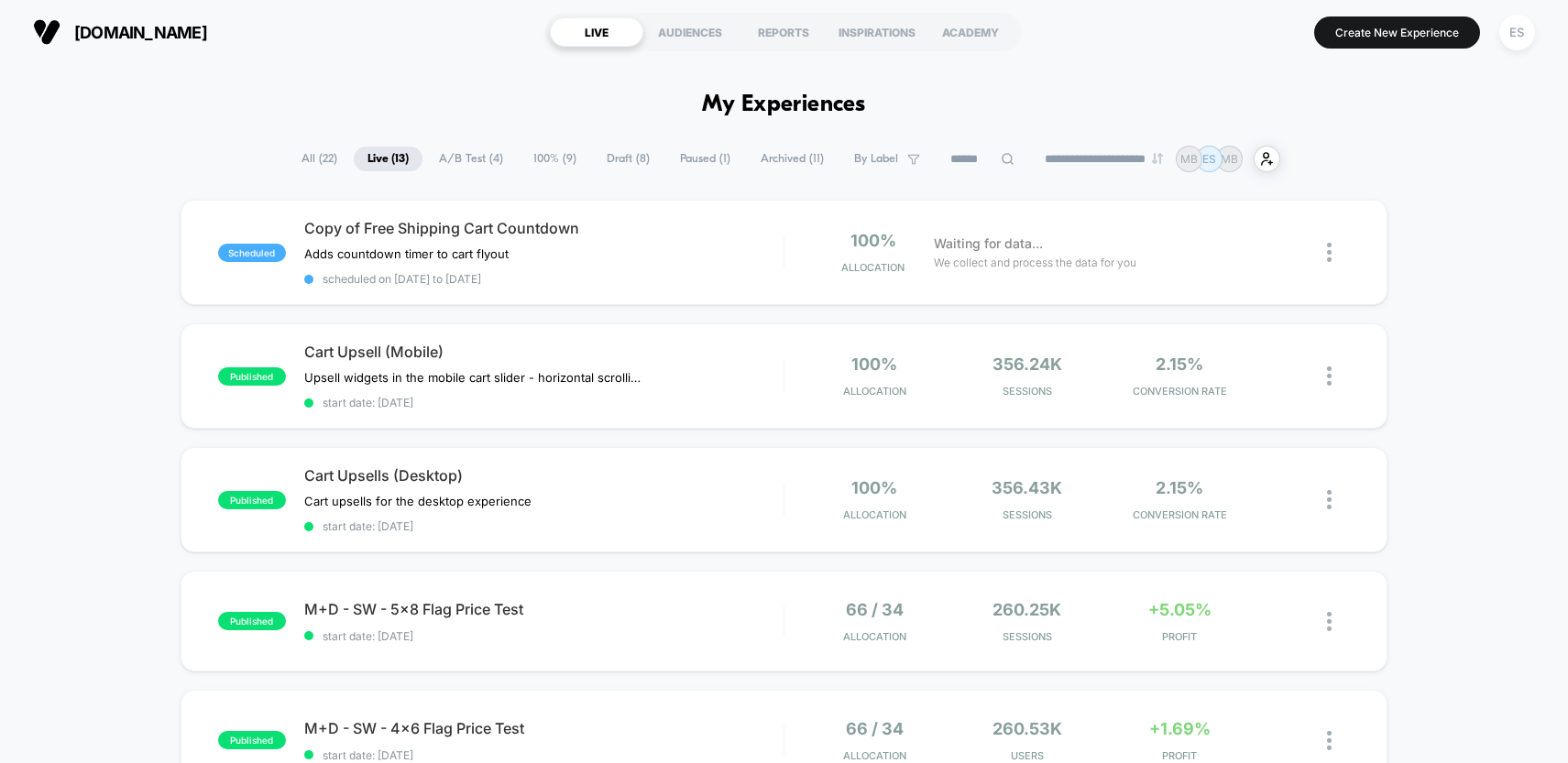
click at [617, 162] on span "Draft ( 8 )" at bounding box center [628, 159] width 71 height 25
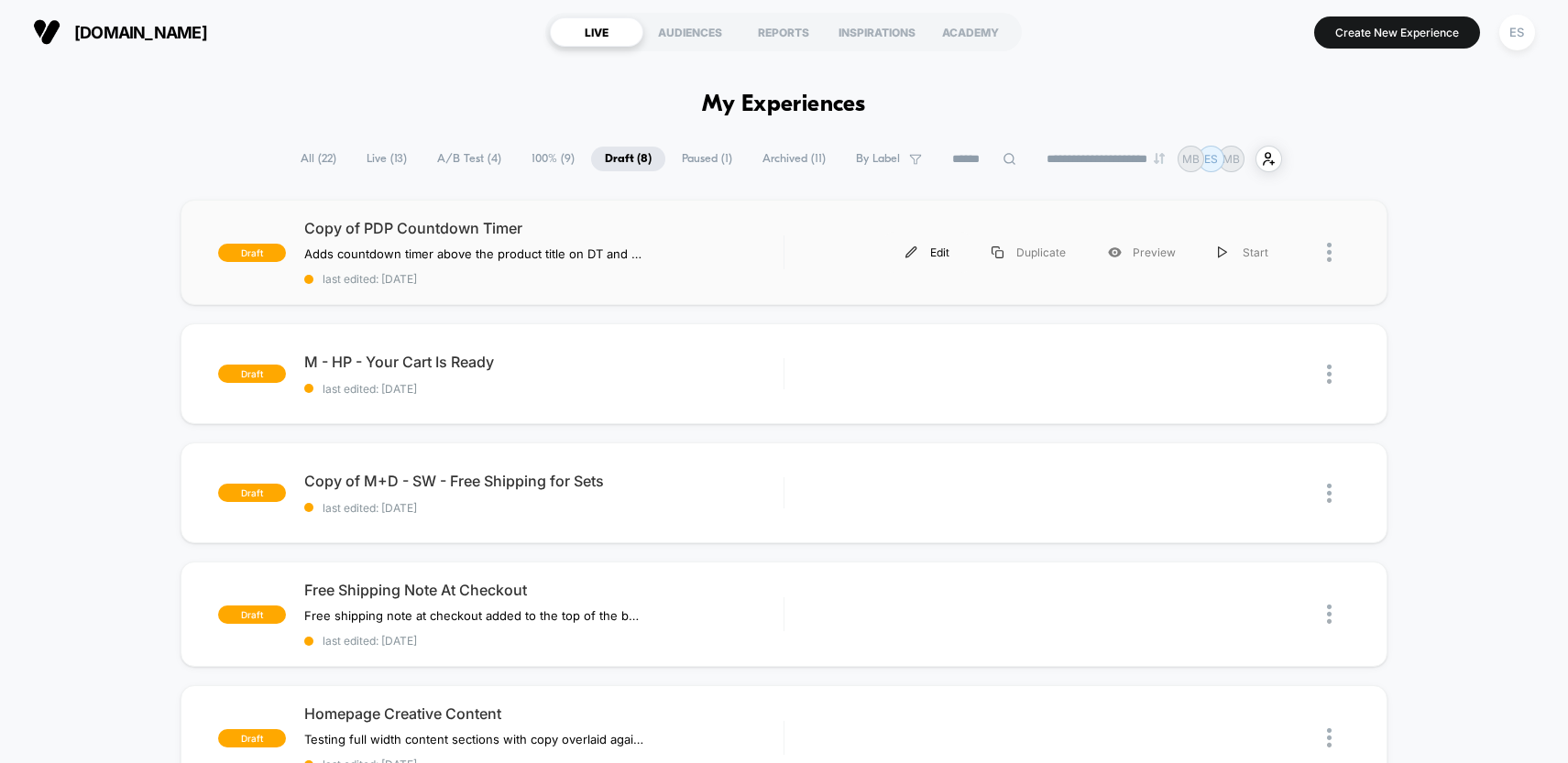
click at [934, 254] on div "Edit" at bounding box center [928, 252] width 86 height 41
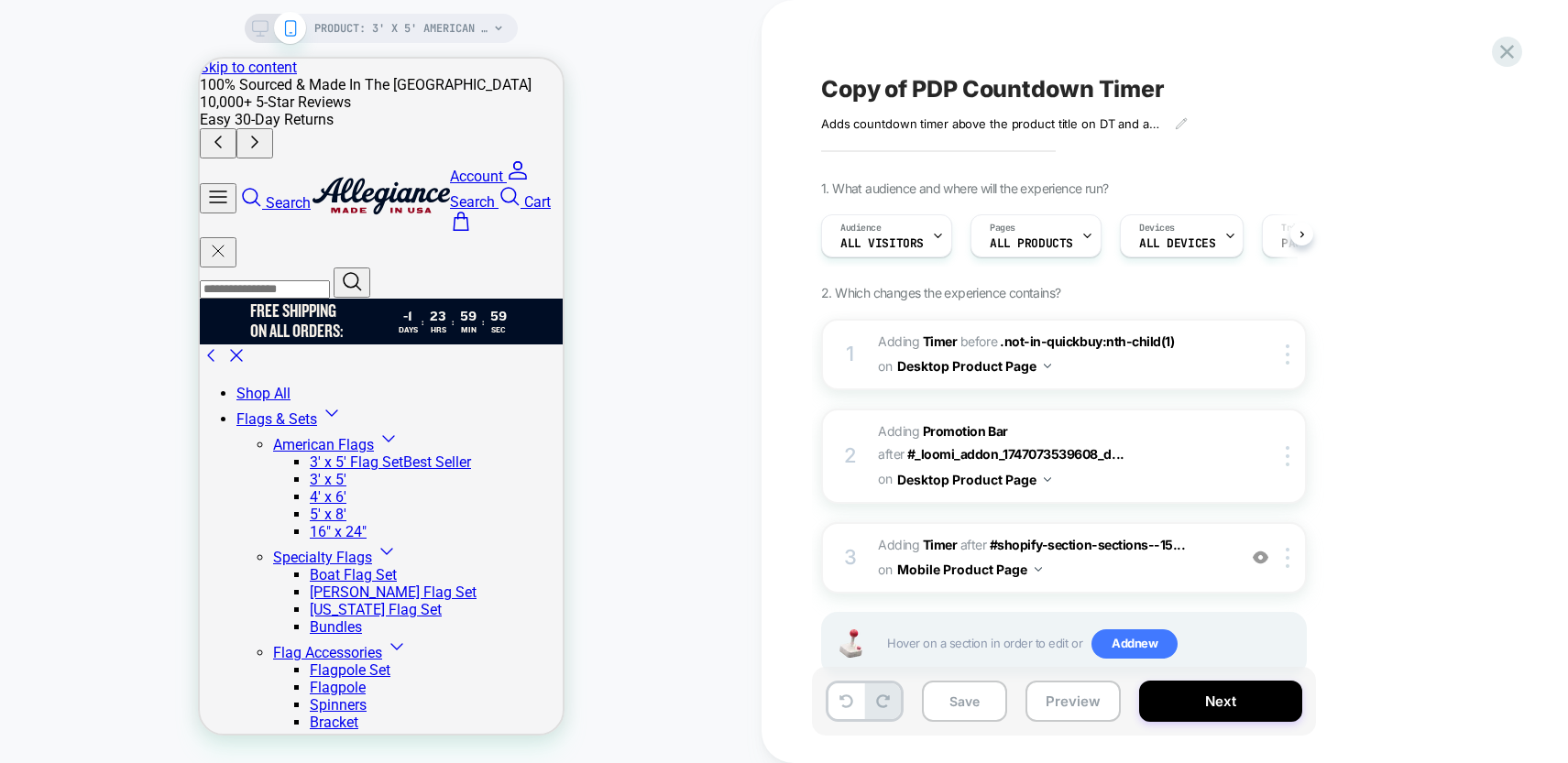
scroll to position [0, 1]
click at [256, 24] on icon at bounding box center [259, 28] width 16 height 16
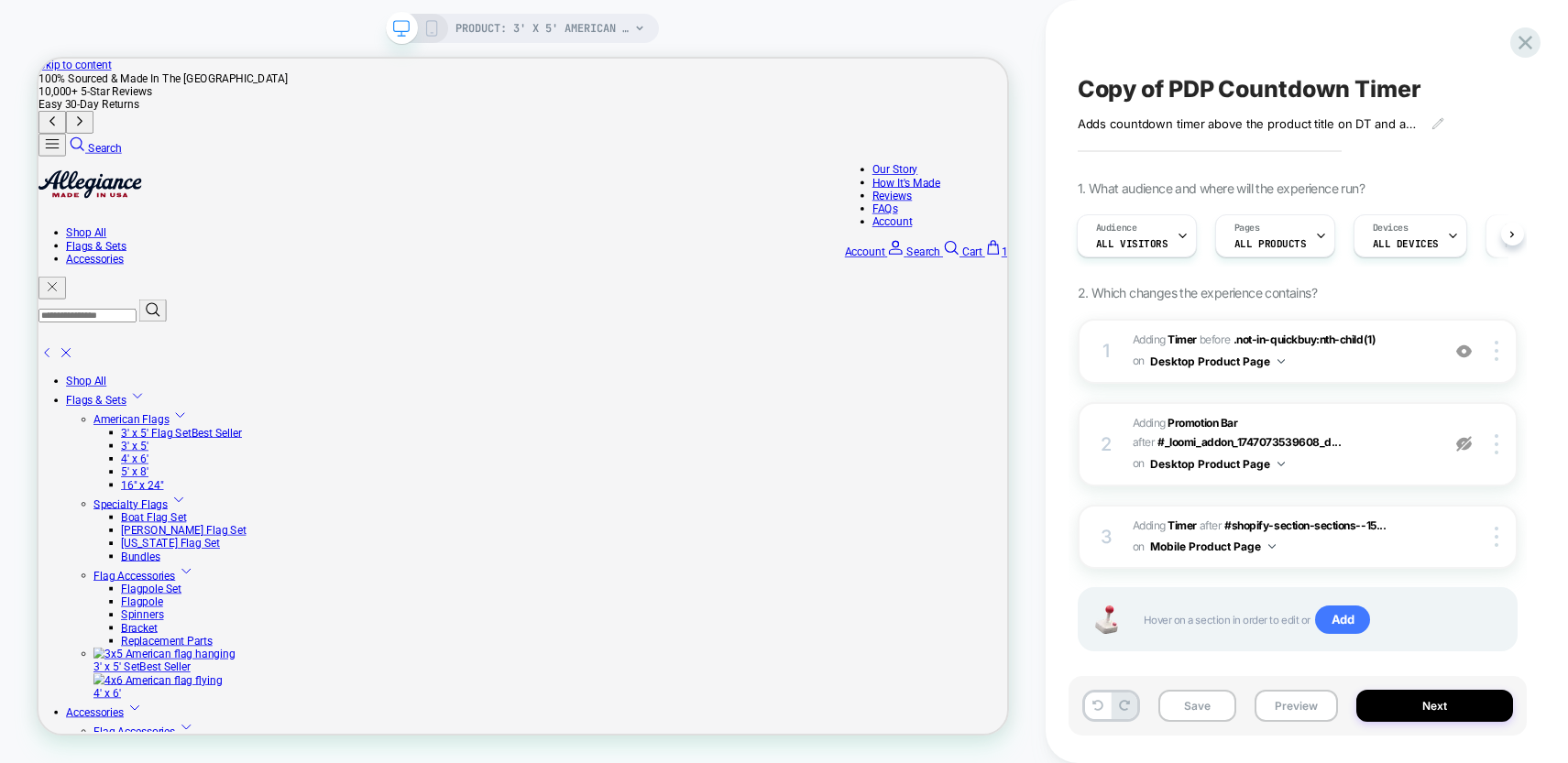
scroll to position [26, 0]
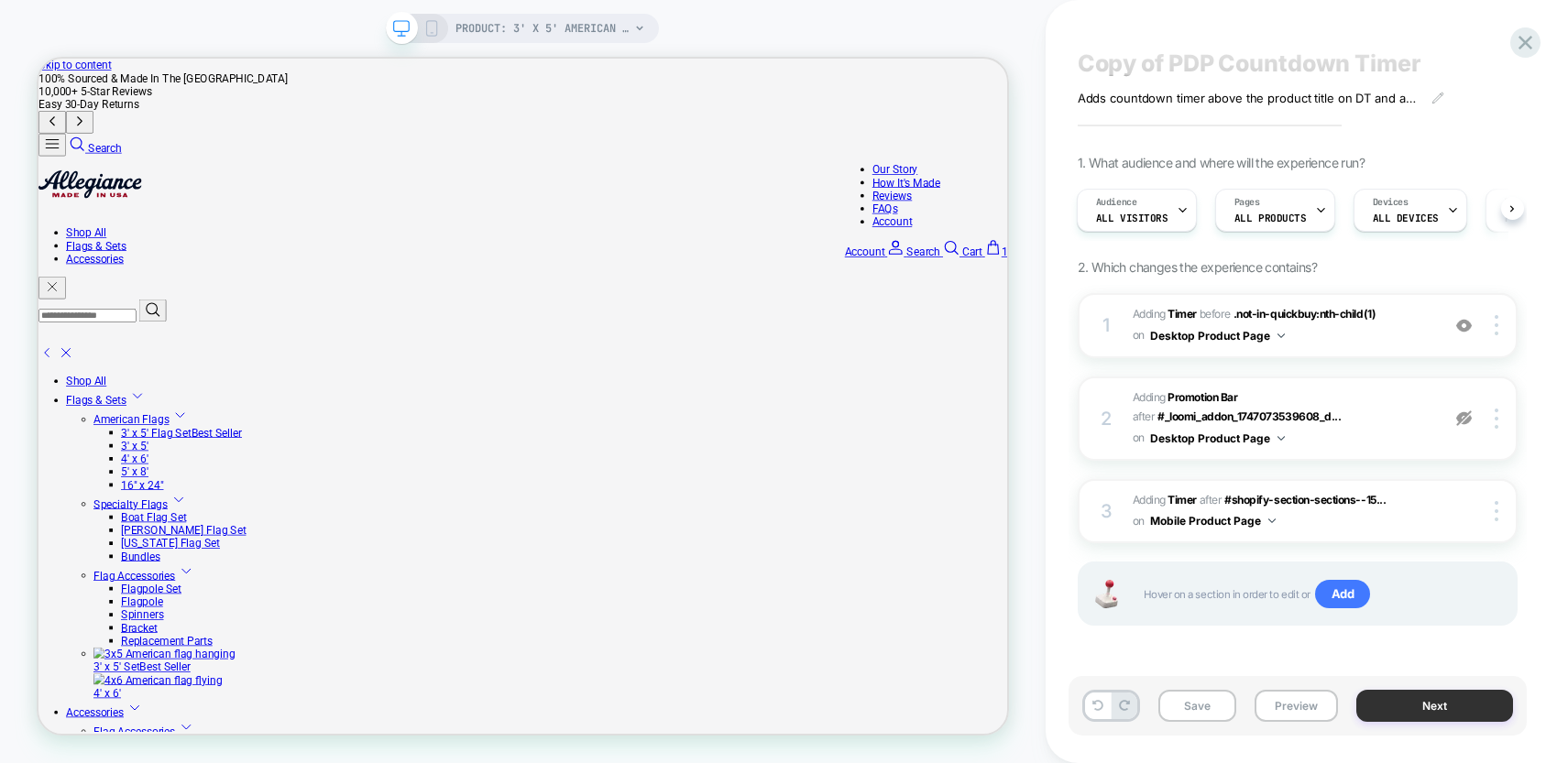
click at [1424, 713] on button "Next" at bounding box center [1435, 707] width 157 height 33
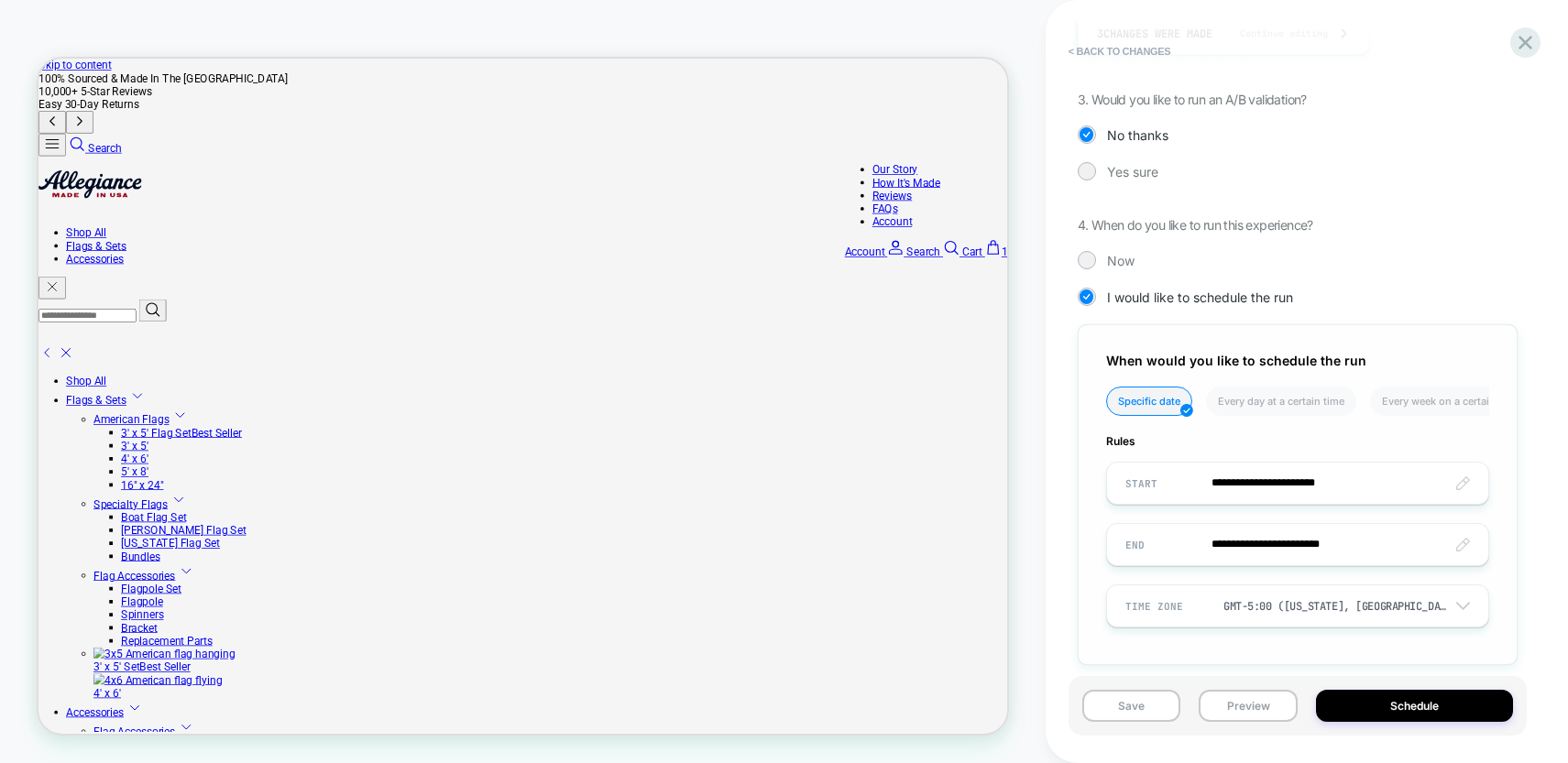
scroll to position [426, 0]
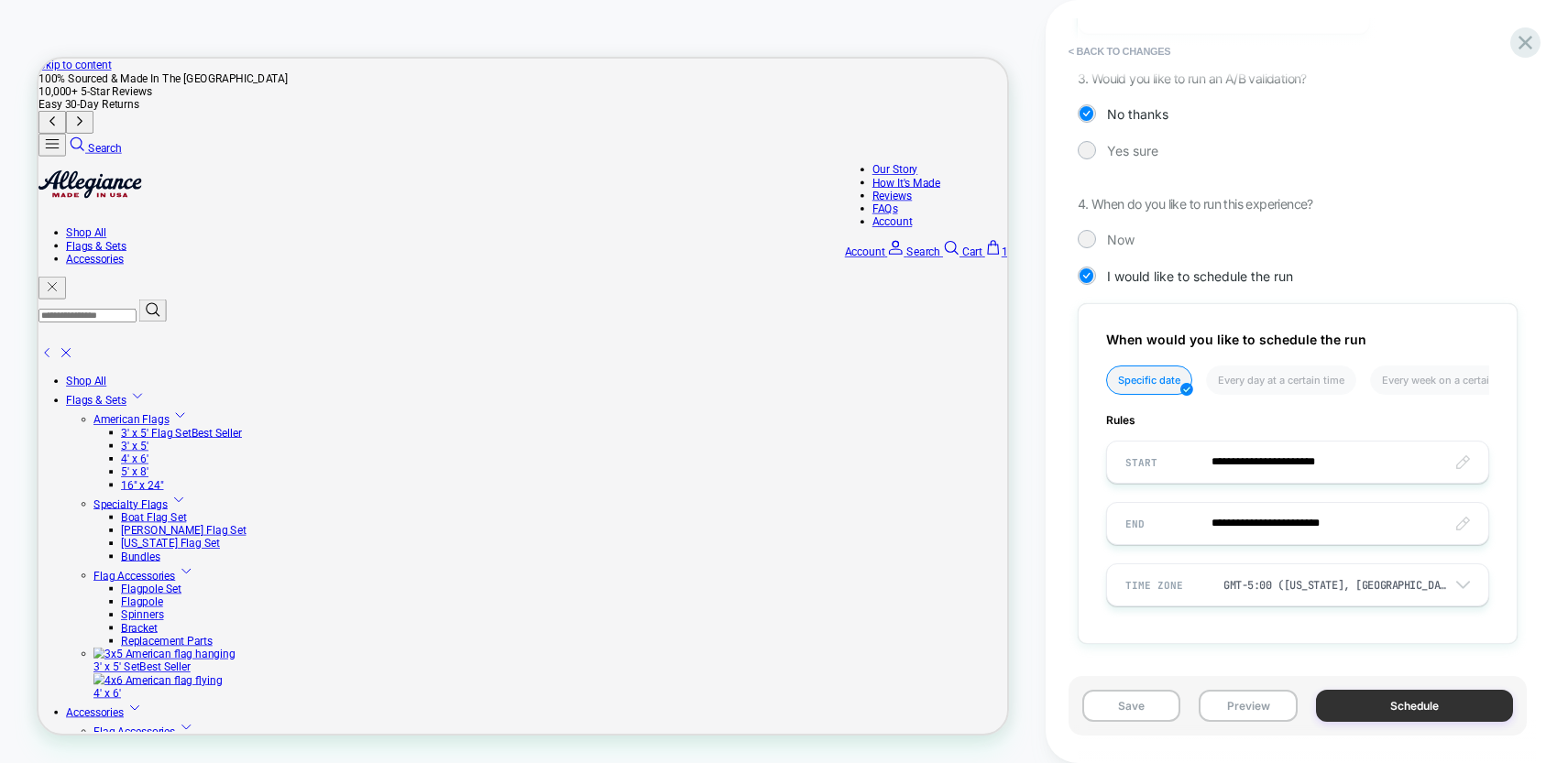
click at [1401, 707] on button "Schedule" at bounding box center [1415, 707] width 197 height 33
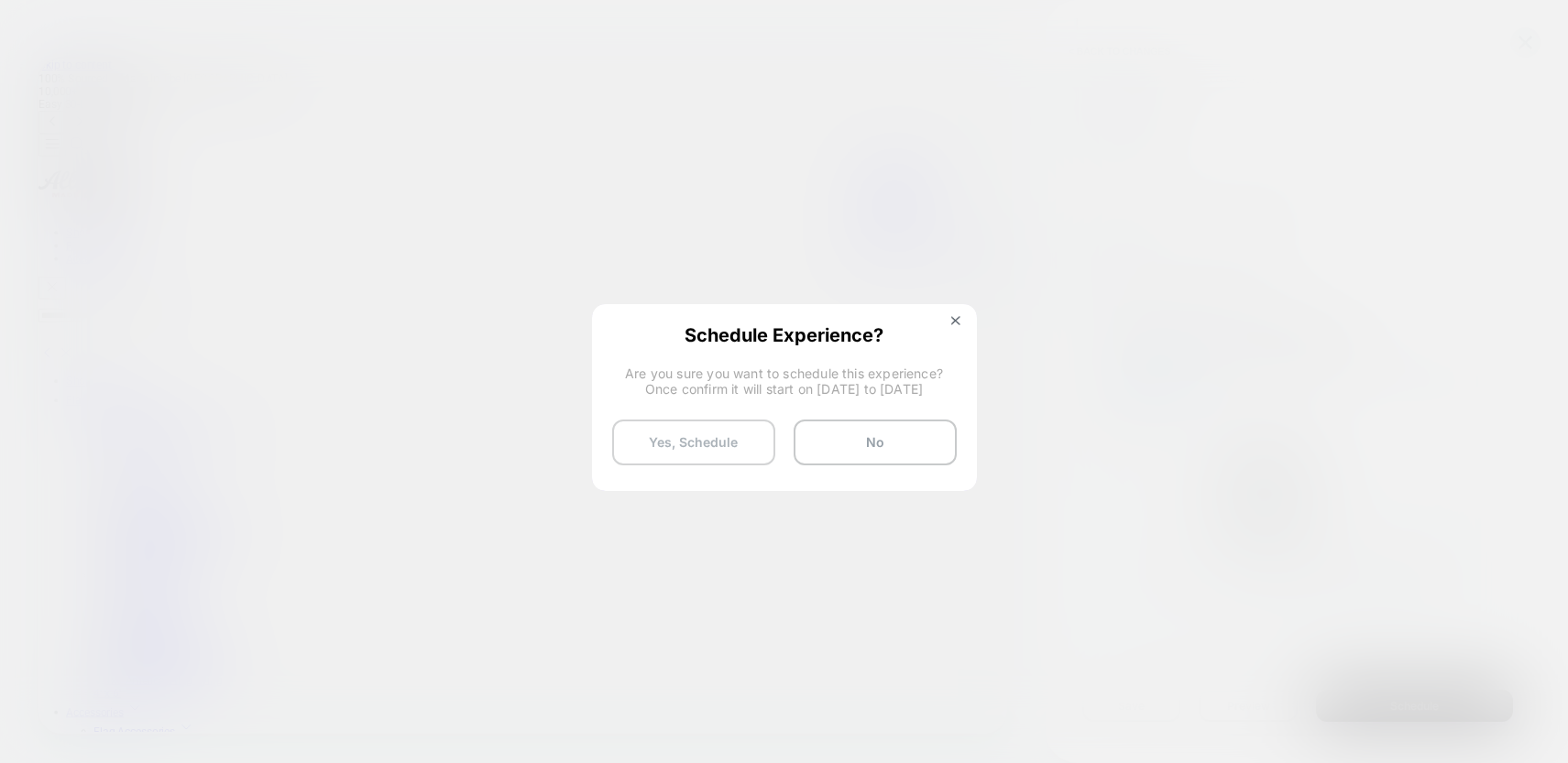
click at [724, 442] on button "Yes, Schedule" at bounding box center [693, 442] width 163 height 46
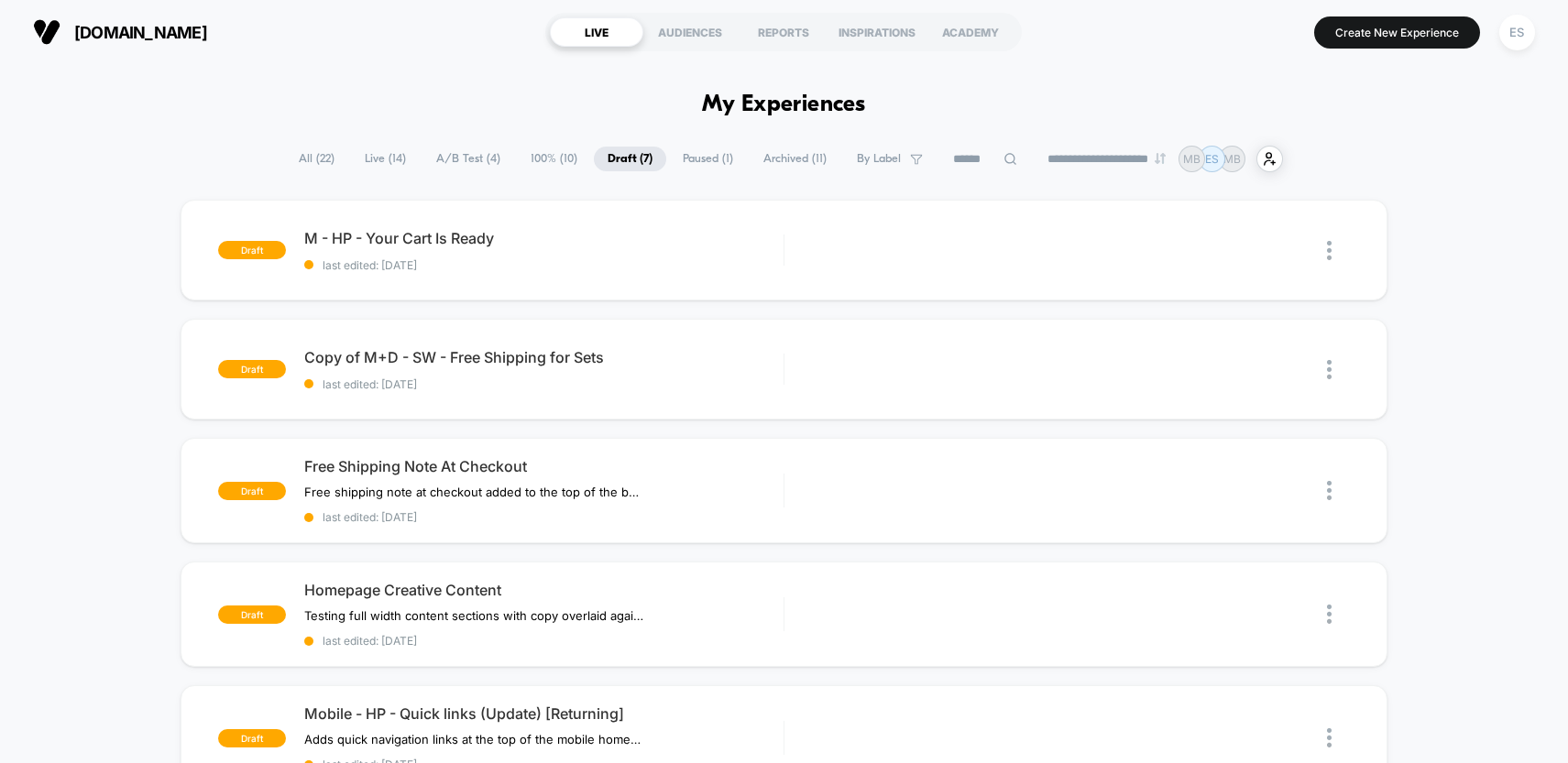
click at [377, 161] on span "Live ( 14 )" at bounding box center [386, 159] width 69 height 25
